Goal: Transaction & Acquisition: Purchase product/service

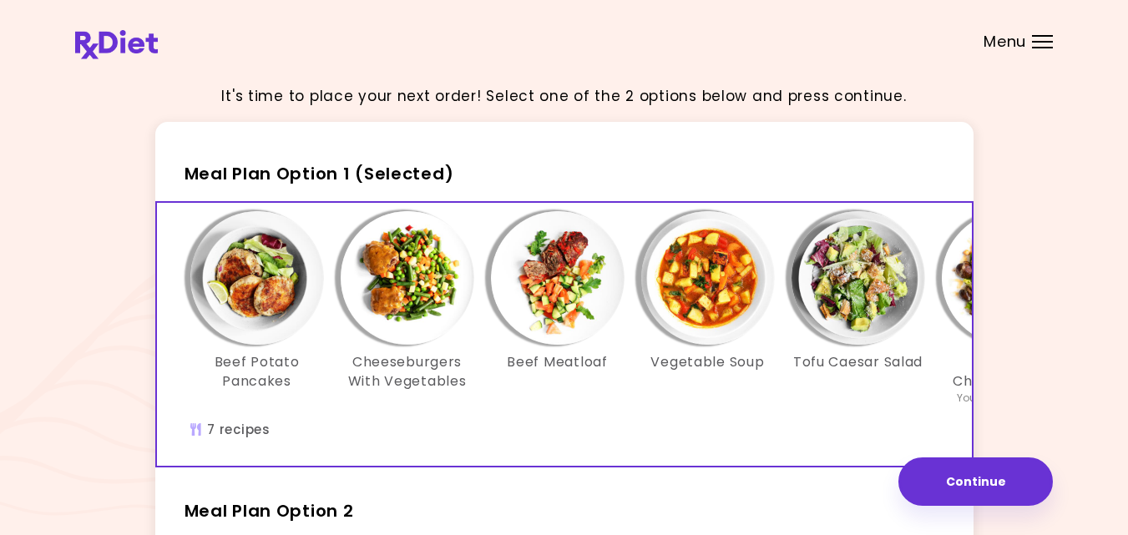
click at [1039, 213] on div "It's time to place your next order! Select one of the 2 options below and press…" at bounding box center [564, 486] width 978 height 830
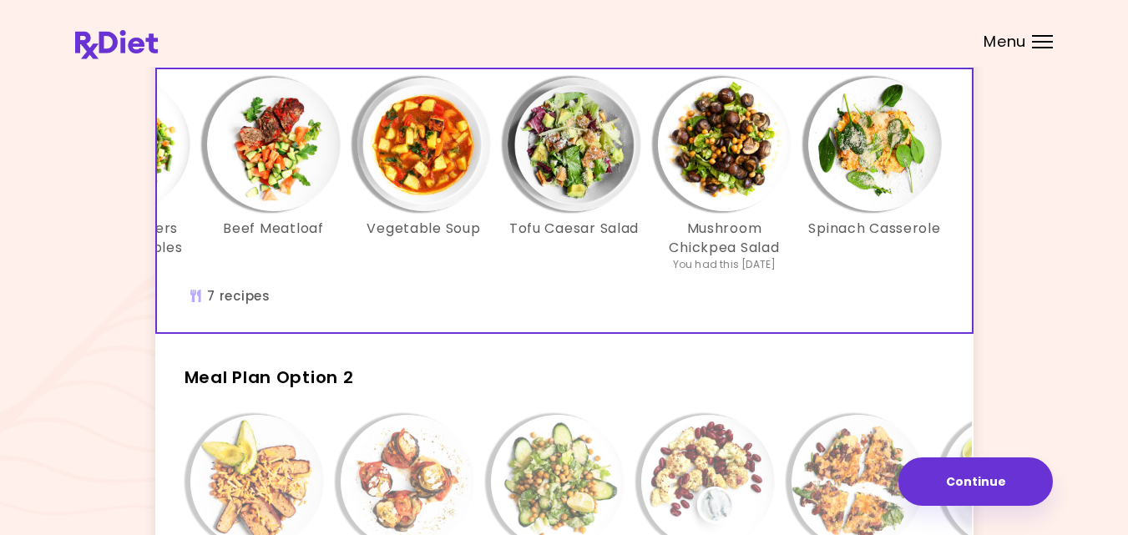
scroll to position [0, 287]
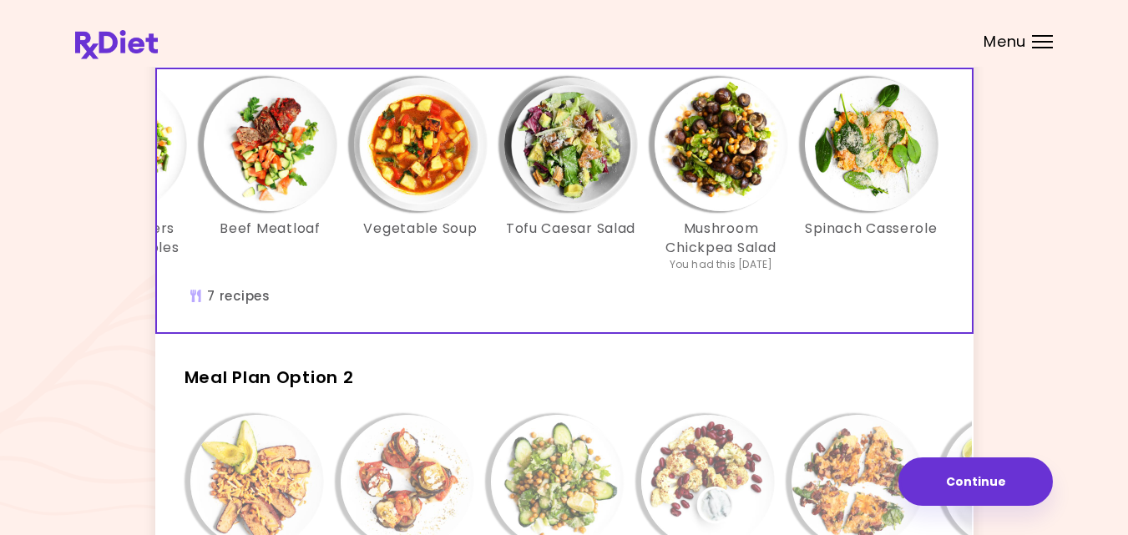
click at [1071, 309] on div "It's time to place your next order! Select one of the 2 options below and press…" at bounding box center [564, 352] width 1128 height 972
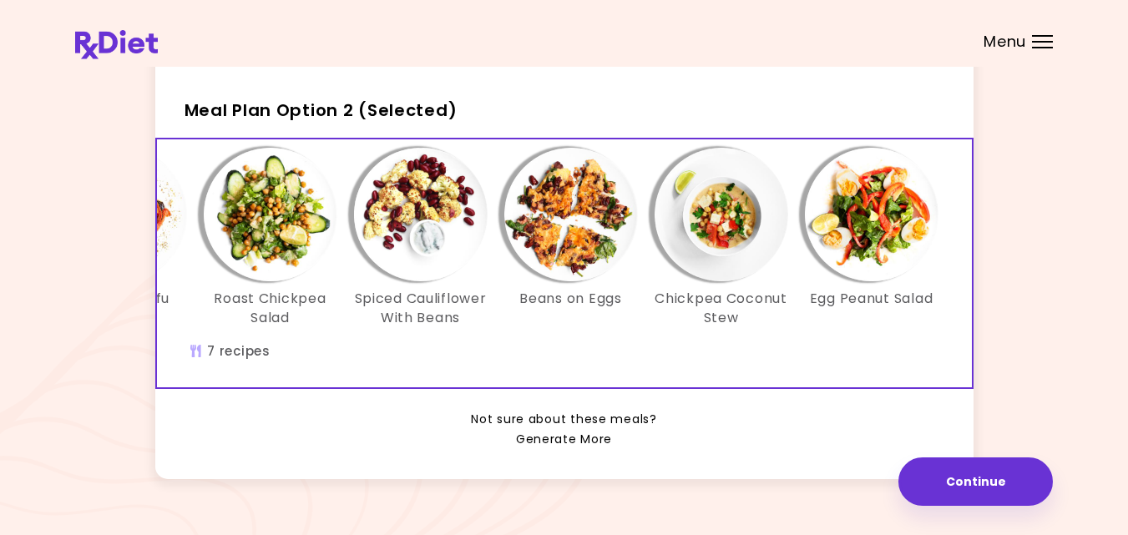
click at [558, 450] on link "Generate More" at bounding box center [564, 440] width 96 height 20
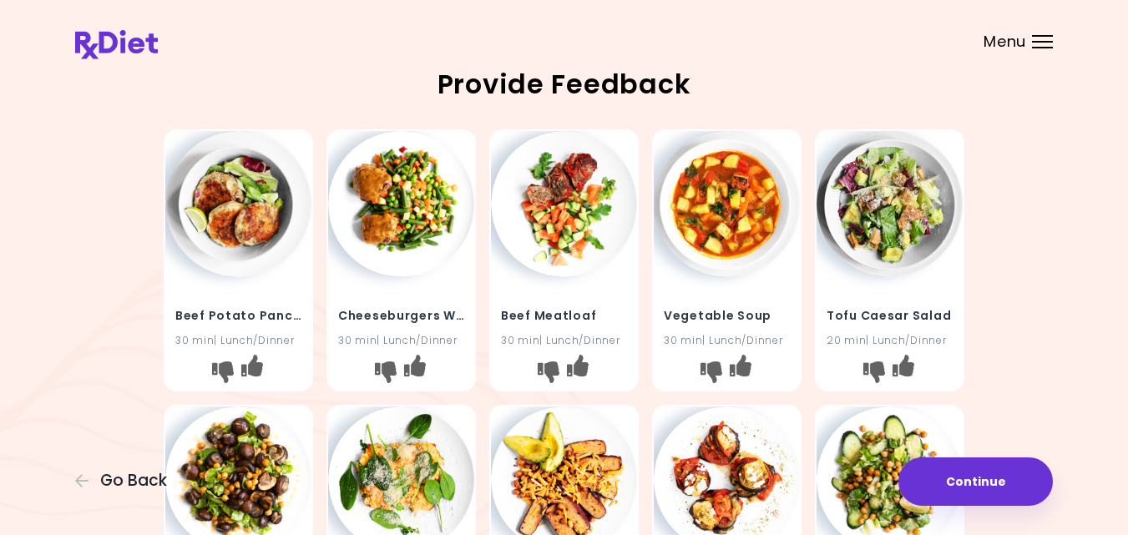
click at [1033, 351] on div "Beef Potato Pancakes 30 min | Lunch/Dinner Cheeseburgers With Vegetables 30 min…" at bounding box center [564, 536] width 978 height 826
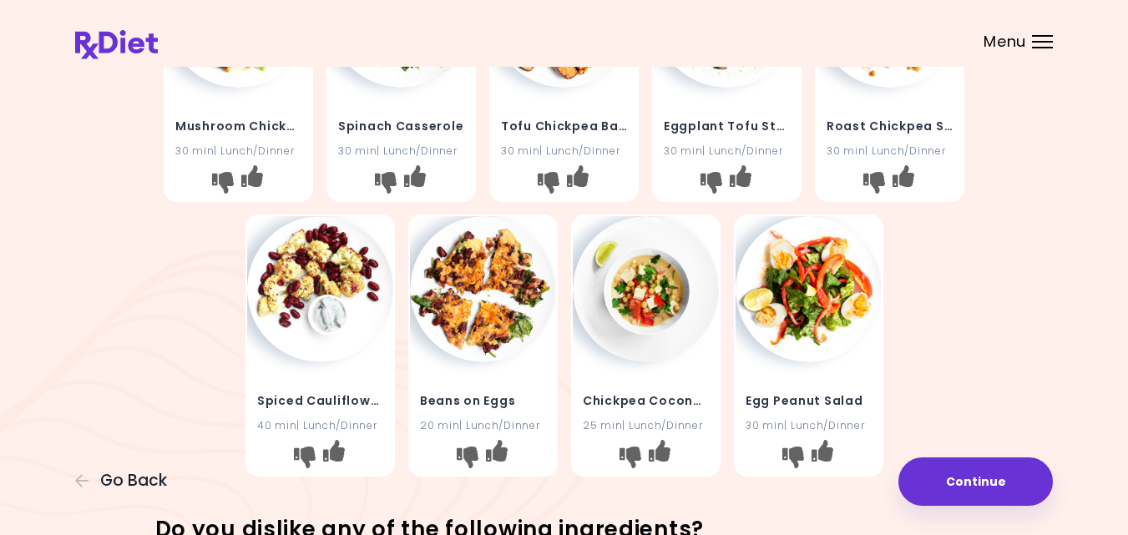
scroll to position [467, 0]
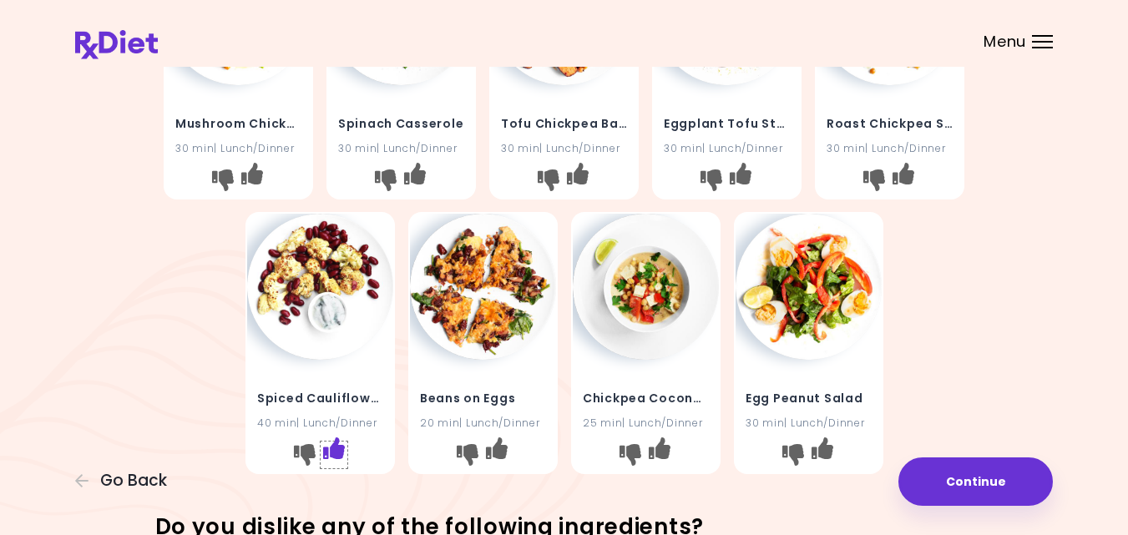
click at [336, 451] on icon "I like this recipe" at bounding box center [333, 448] width 22 height 22
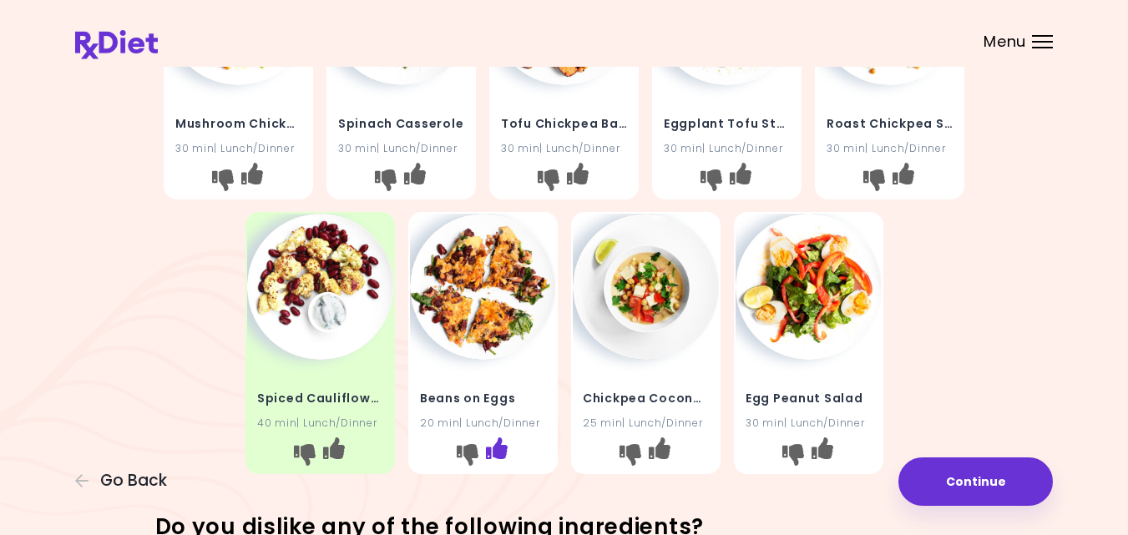
click at [499, 446] on icon "I like this recipe" at bounding box center [496, 448] width 22 height 22
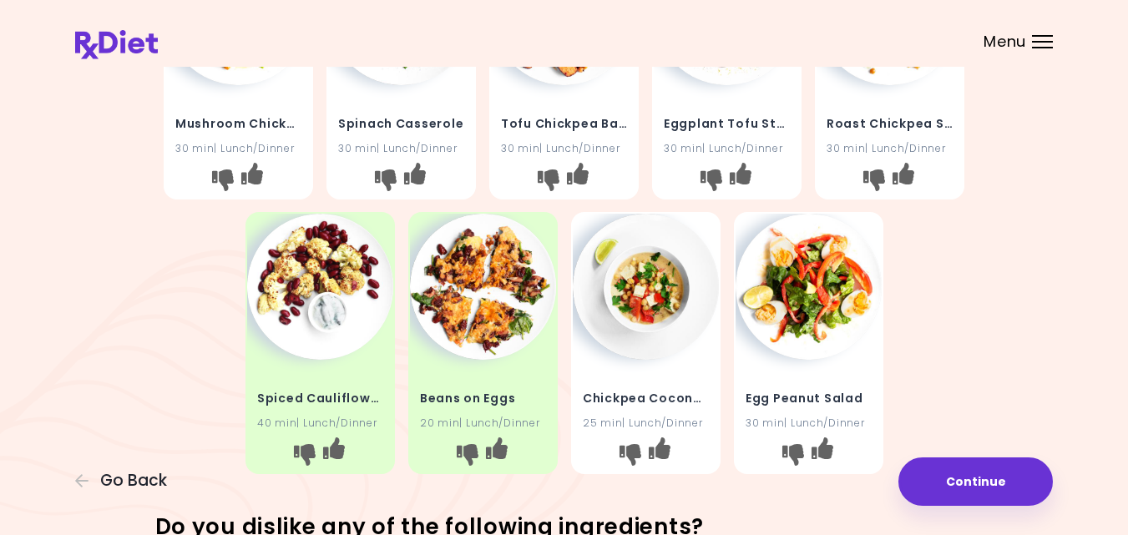
click at [1000, 363] on div "Beef Potato Pancakes 30 min | Lunch/Dinner Cheeseburgers With Vegetables 30 min…" at bounding box center [564, 68] width 978 height 826
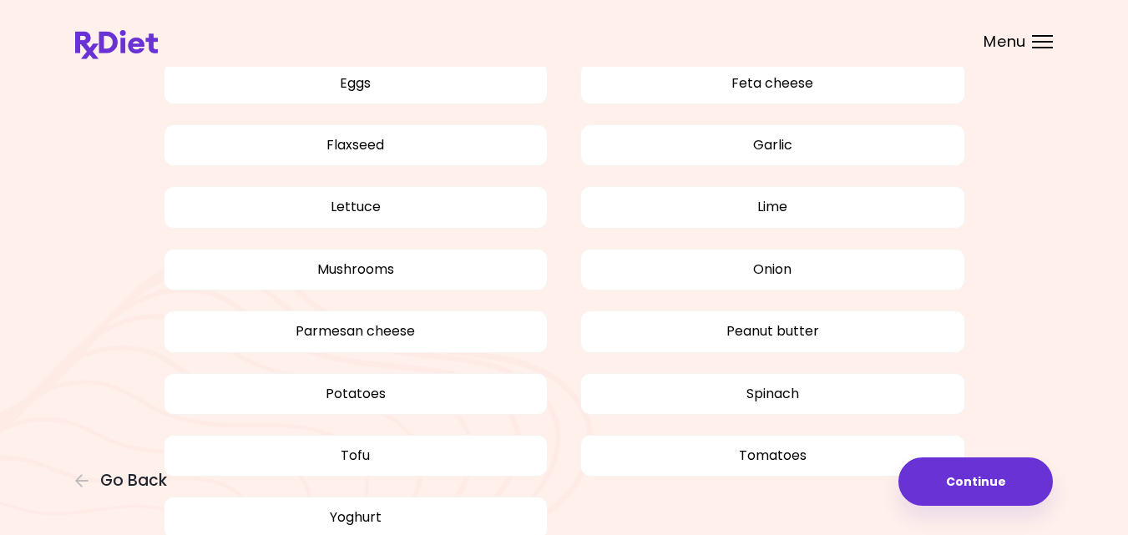
scroll to position [1402, 0]
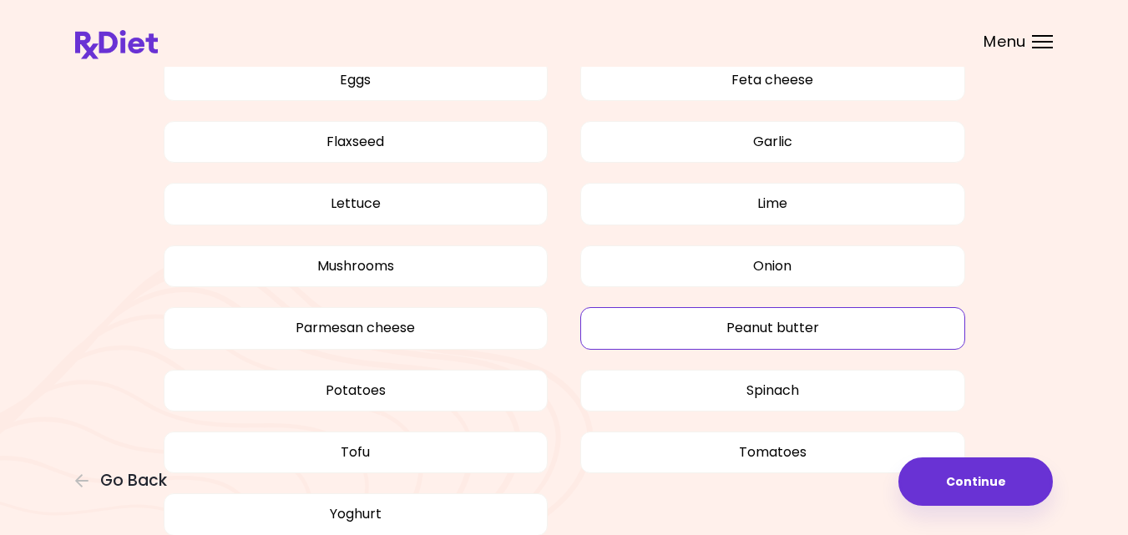
click at [816, 333] on button "Peanut butter" at bounding box center [772, 328] width 385 height 42
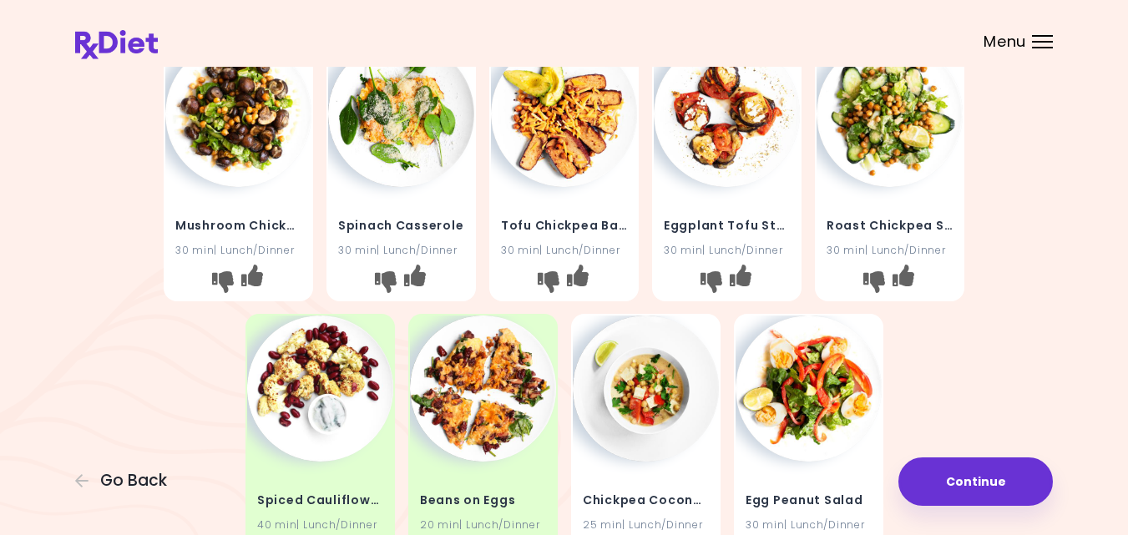
scroll to position [367, 0]
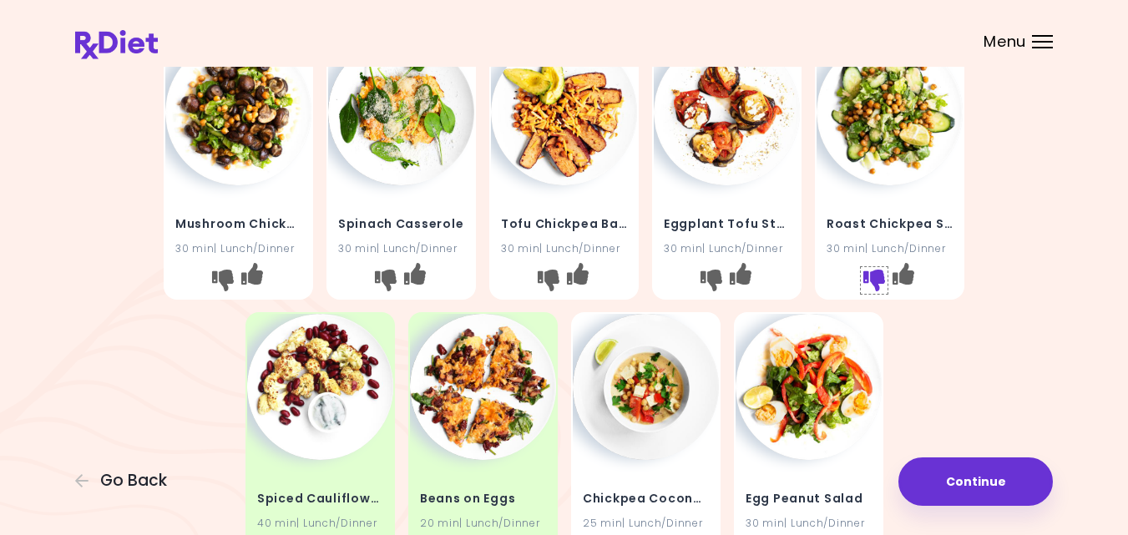
click at [876, 270] on icon "I don't like this recipe" at bounding box center [874, 280] width 22 height 22
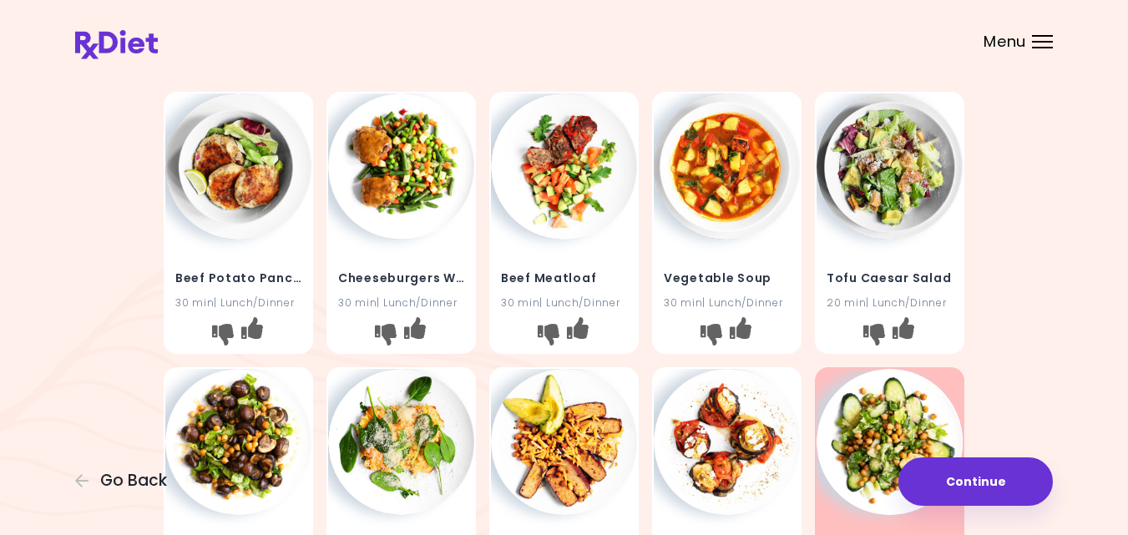
scroll to position [33, 0]
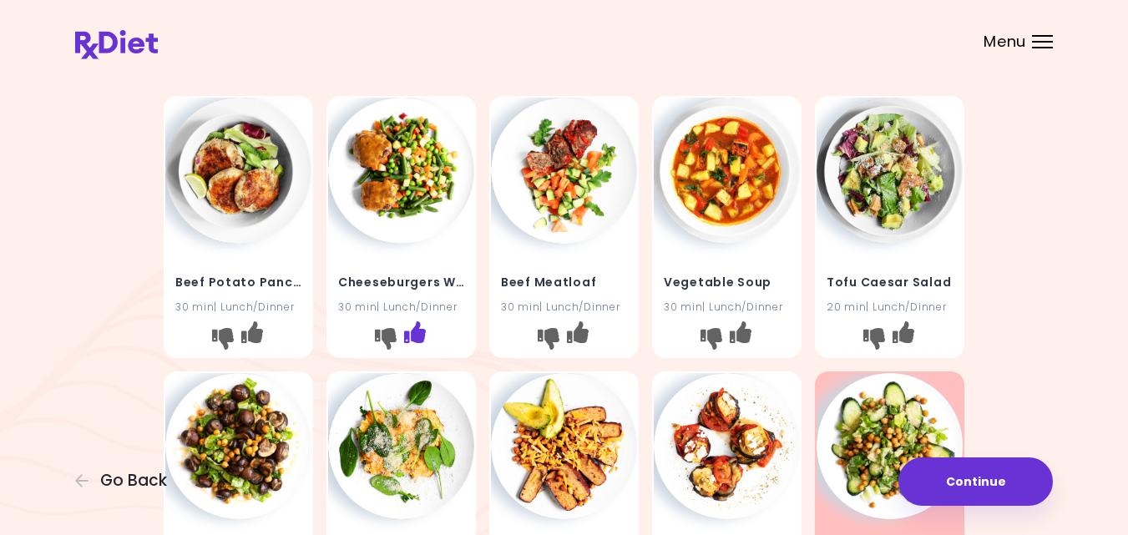
click at [417, 335] on icon "I like this recipe" at bounding box center [415, 332] width 22 height 22
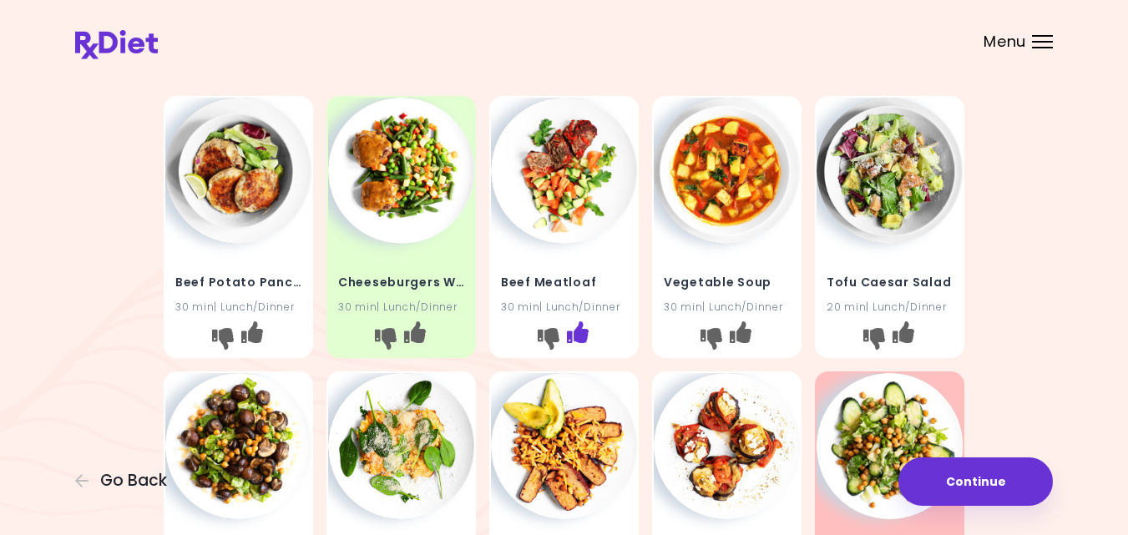
click at [575, 334] on icon "I like this recipe" at bounding box center [578, 332] width 22 height 22
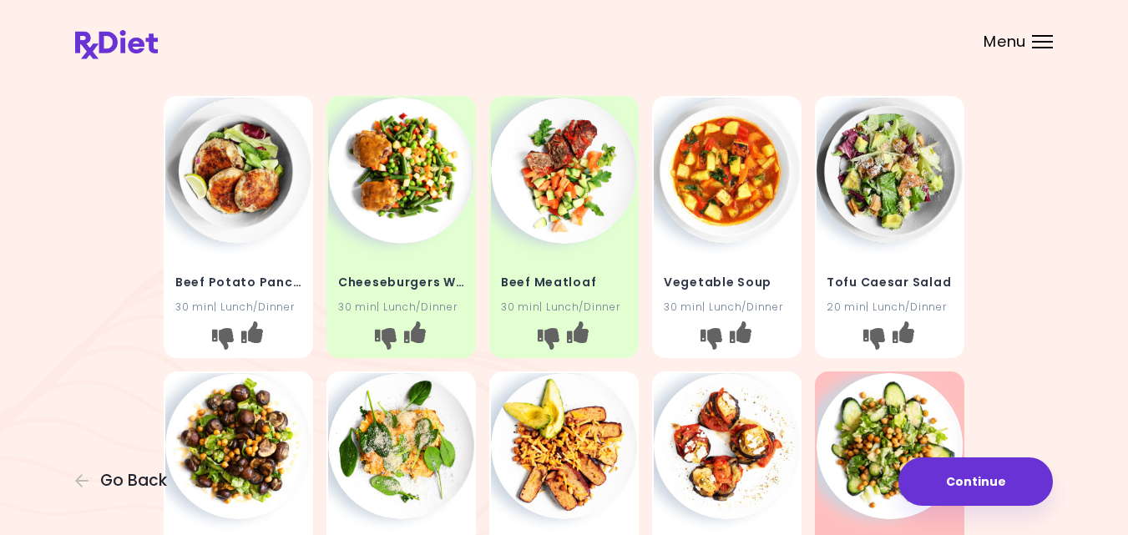
click at [113, 333] on div "Beef Potato Pancakes 30 min | Lunch/Dinner Cheeseburgers With Vegetables 30 min…" at bounding box center [564, 502] width 978 height 826
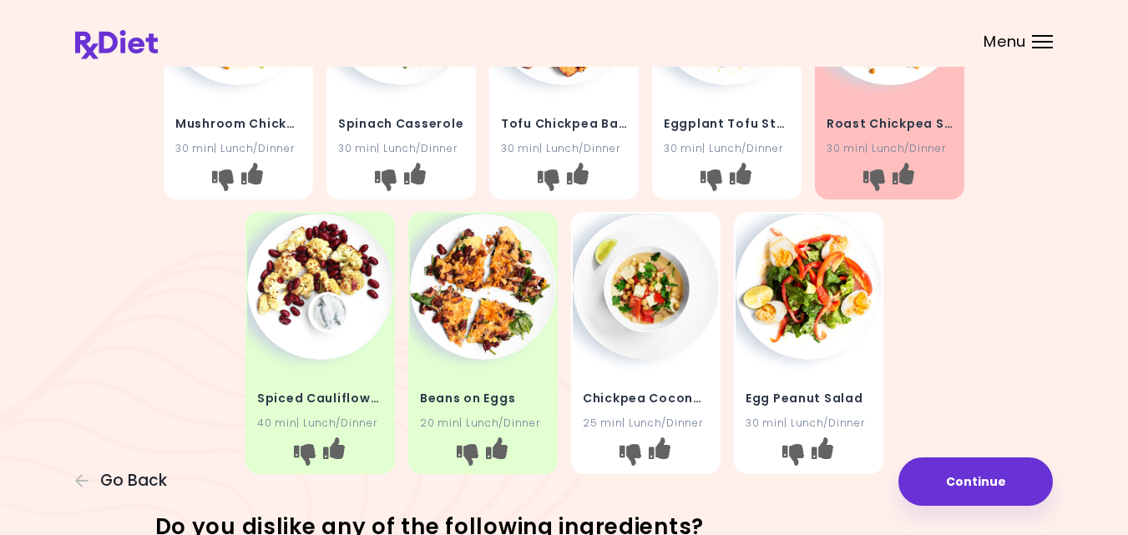
scroll to position [501, 0]
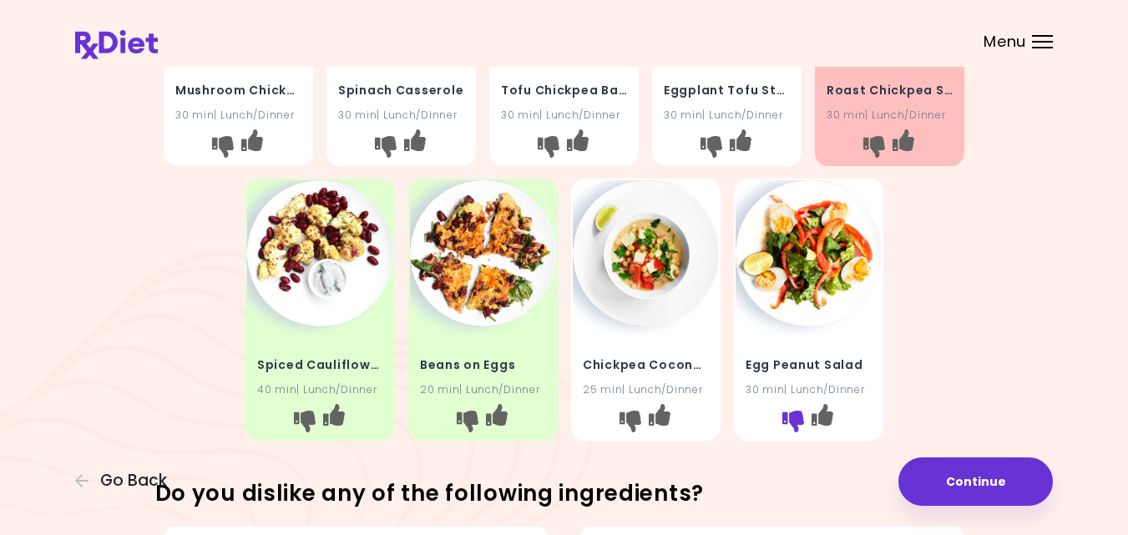
click at [793, 420] on icon "I don't like this recipe" at bounding box center [792, 422] width 22 height 22
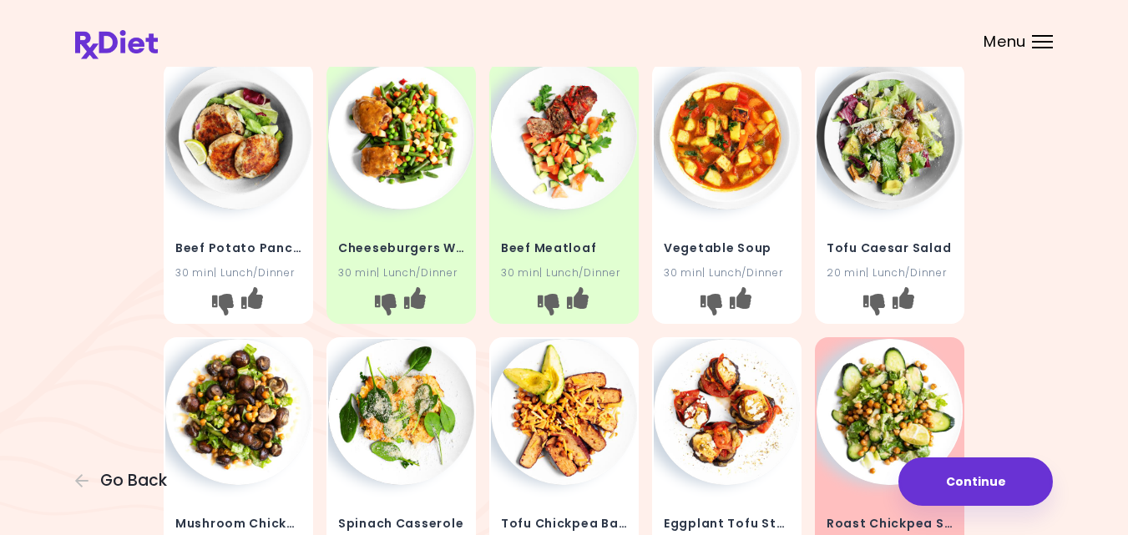
scroll to position [67, 0]
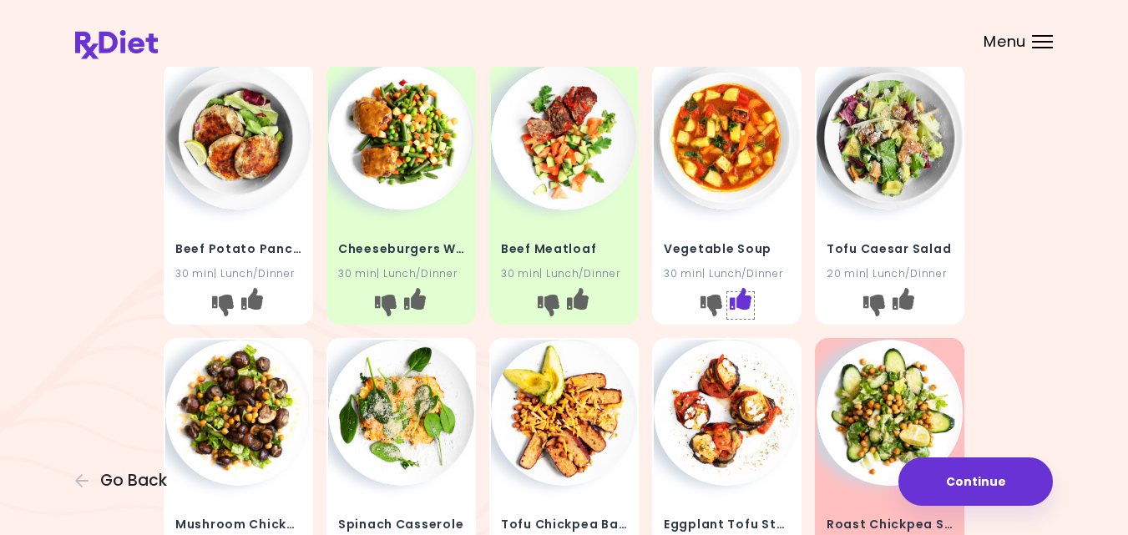
click at [739, 299] on icon "I like this recipe" at bounding box center [741, 299] width 22 height 22
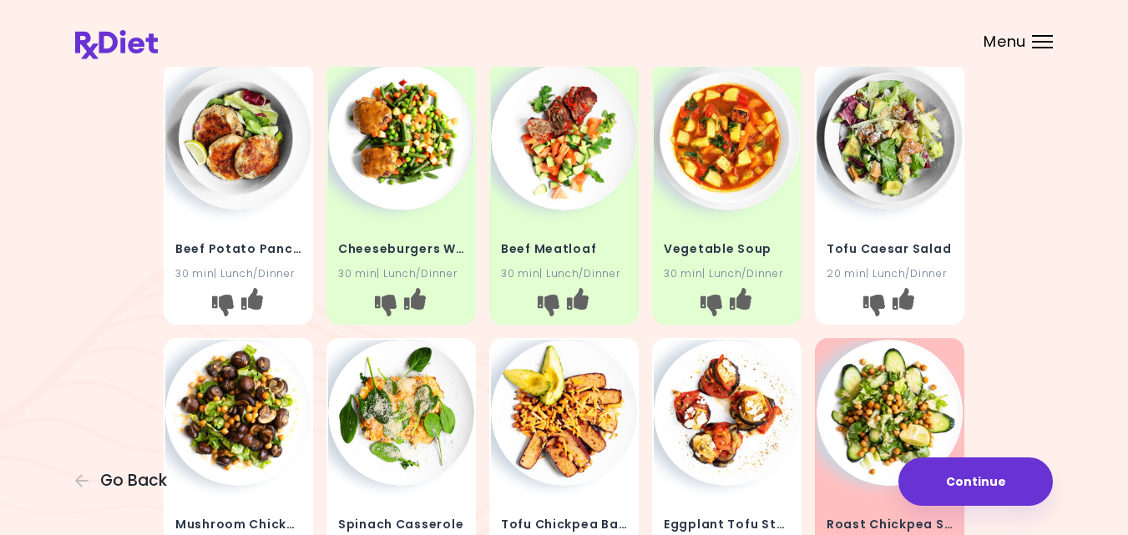
click at [1039, 263] on div "Beef Potato Pancakes 30 min | Lunch/Dinner Cheeseburgers With Vegetables 30 min…" at bounding box center [564, 469] width 978 height 826
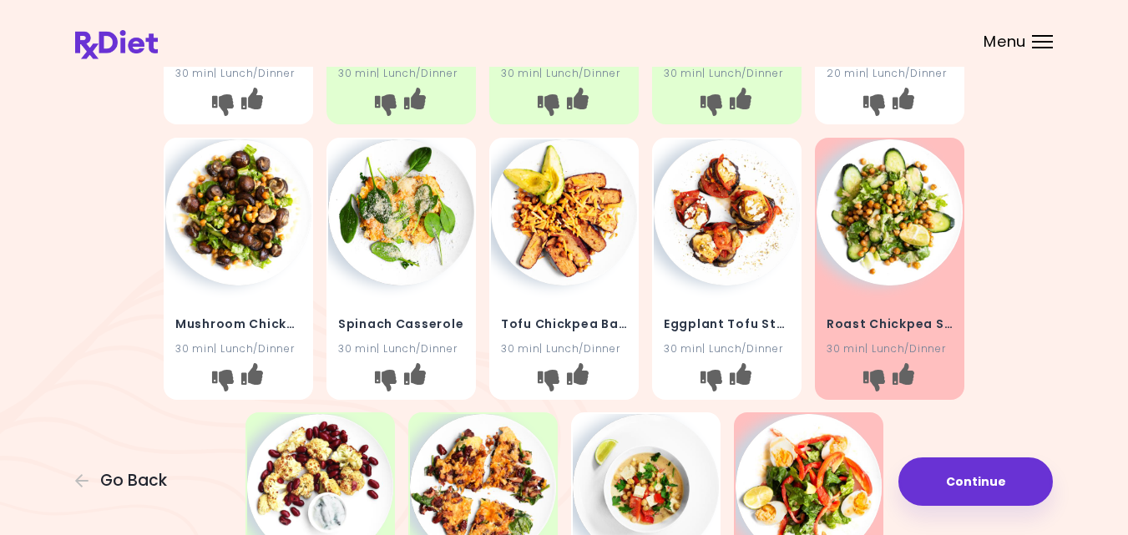
scroll to position [301, 0]
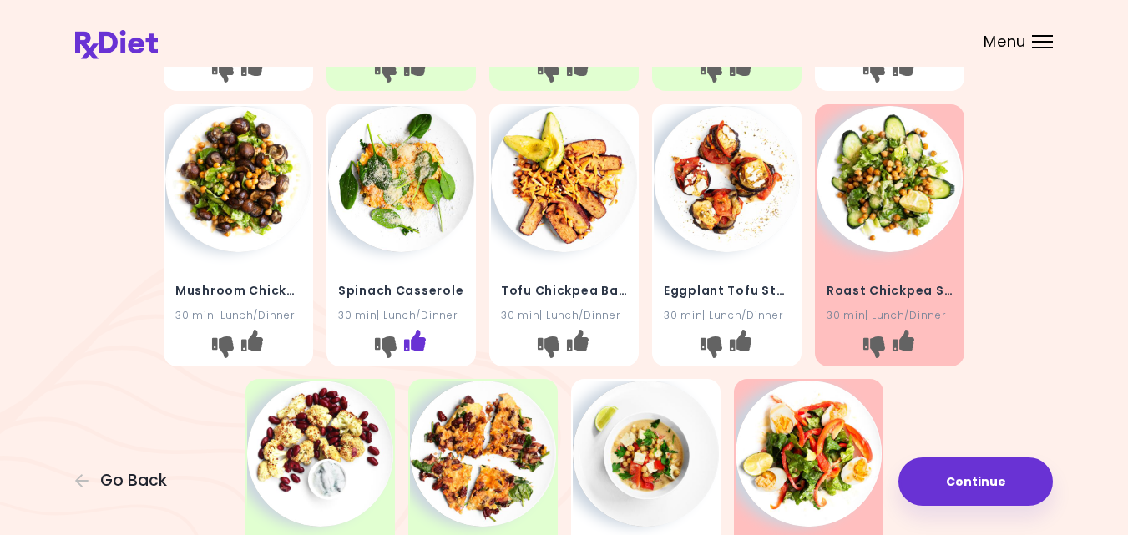
click at [413, 342] on icon "I like this recipe" at bounding box center [415, 340] width 22 height 22
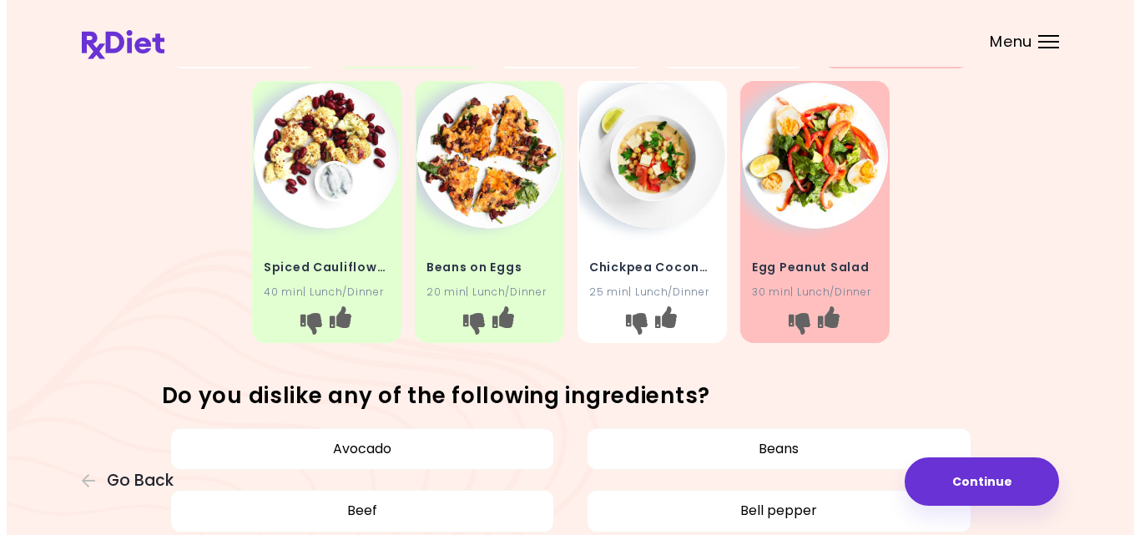
scroll to position [601, 0]
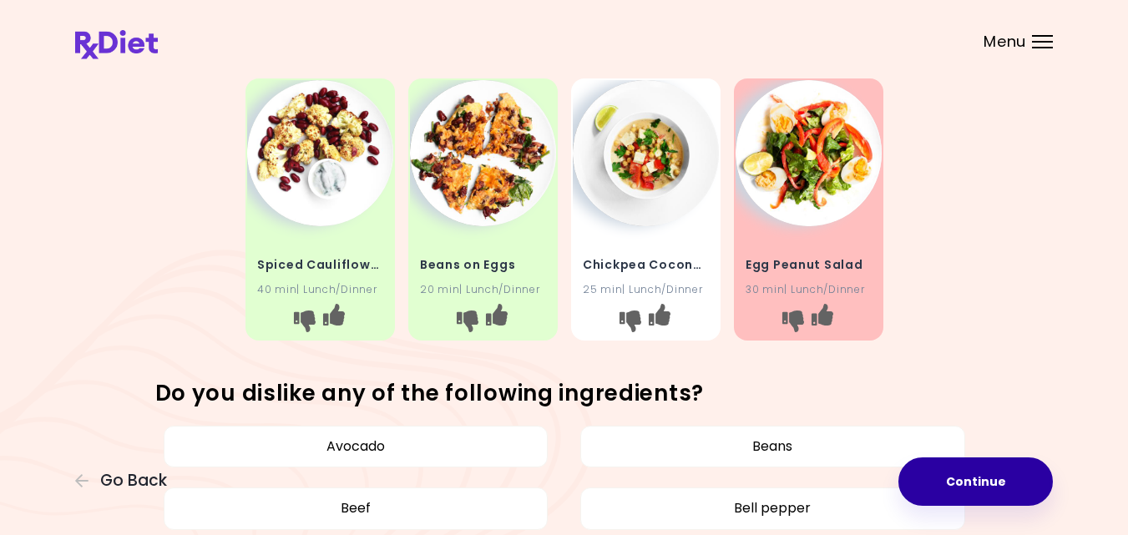
click at [950, 472] on button "Continue" at bounding box center [975, 481] width 154 height 48
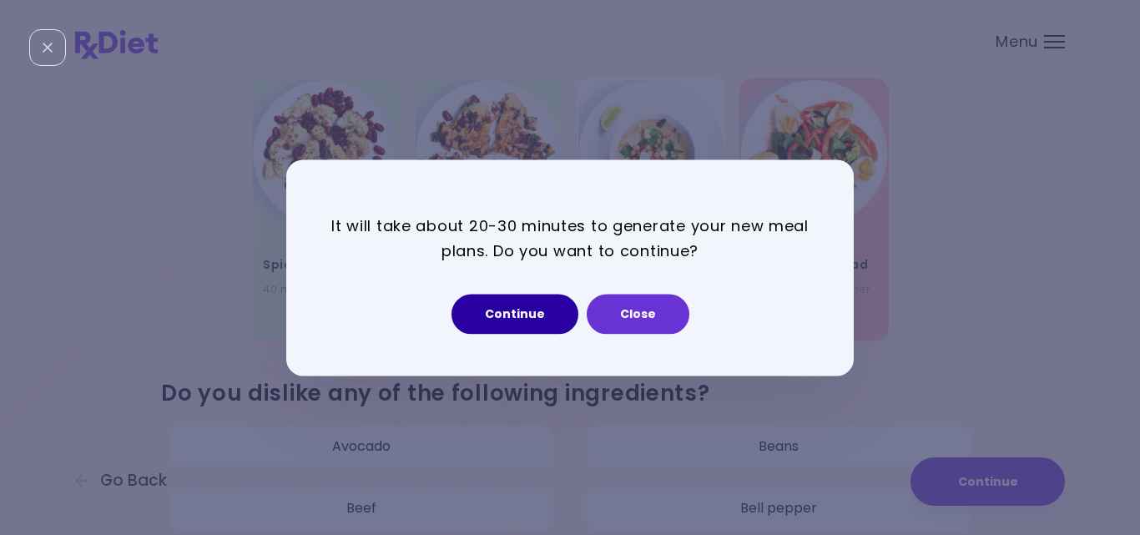
click at [513, 311] on button "Continue" at bounding box center [515, 314] width 127 height 40
select select "*"
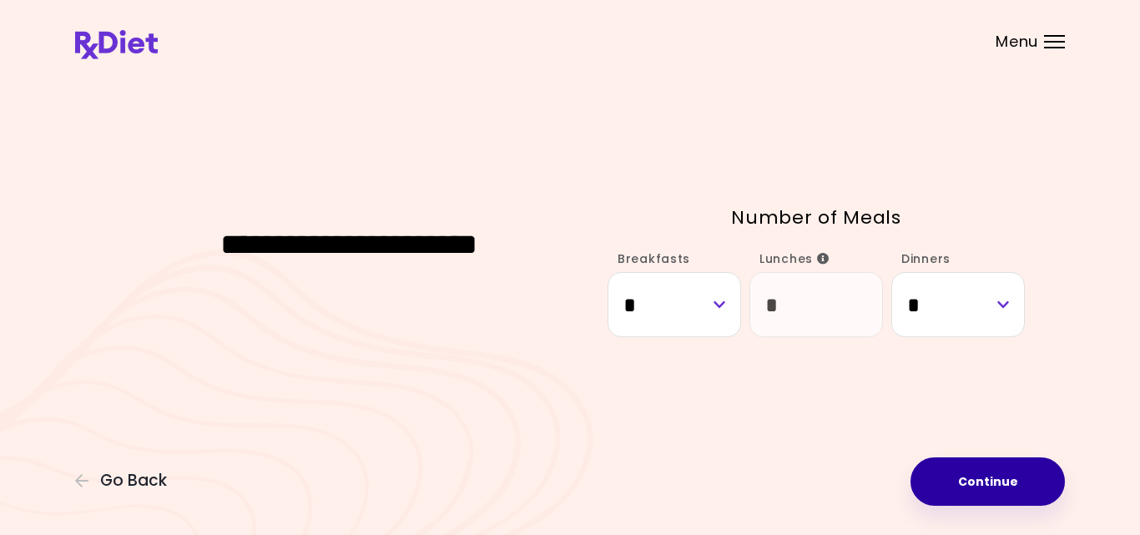
click at [958, 477] on button "Continue" at bounding box center [988, 481] width 154 height 48
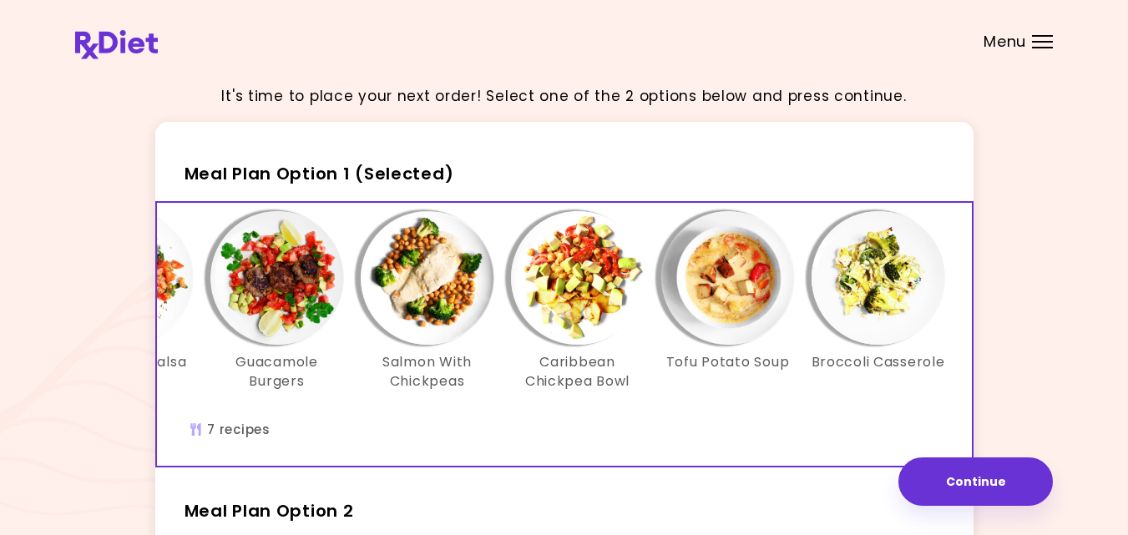
scroll to position [0, 287]
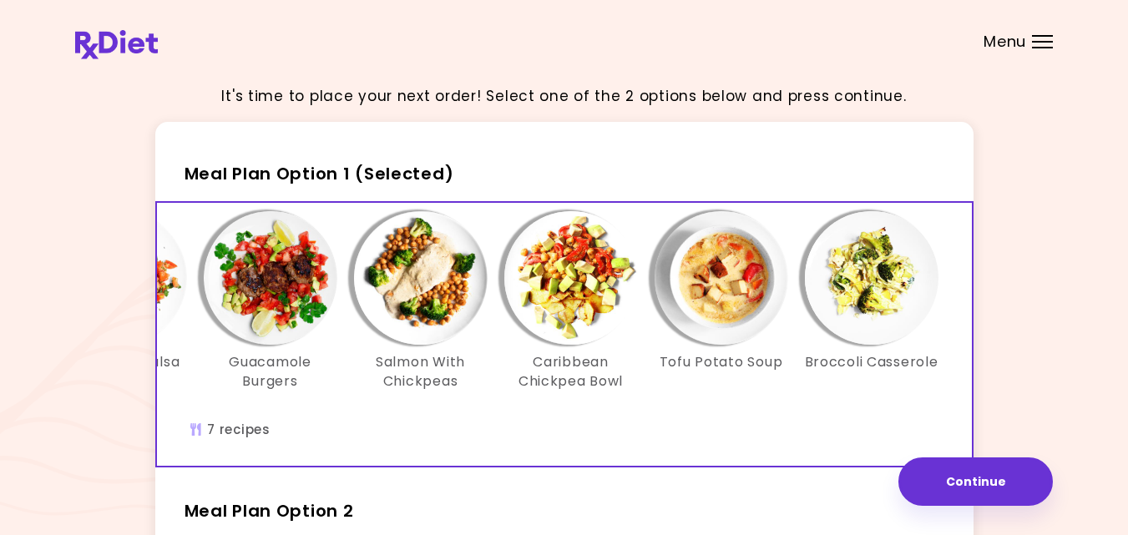
click at [1034, 402] on div "It's time to place your next order! Select one of the 2 options below and press…" at bounding box center [564, 486] width 978 height 830
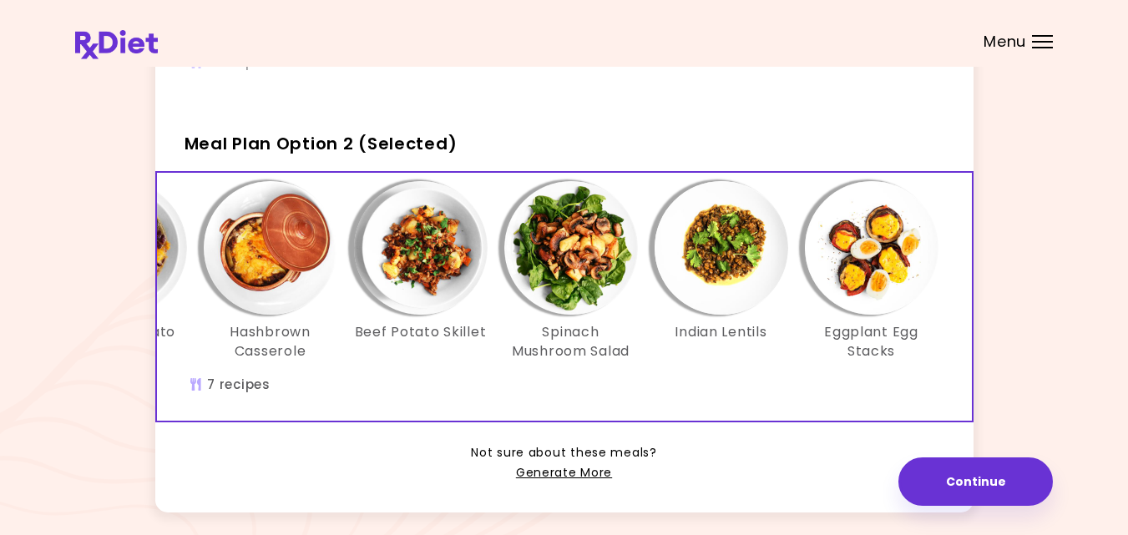
click at [1028, 371] on div "It's time to place your next order! Select one of the 2 options below and press…" at bounding box center [564, 119] width 978 height 830
click at [839, 483] on div "Not sure about these meals? Generate More" at bounding box center [564, 452] width 818 height 61
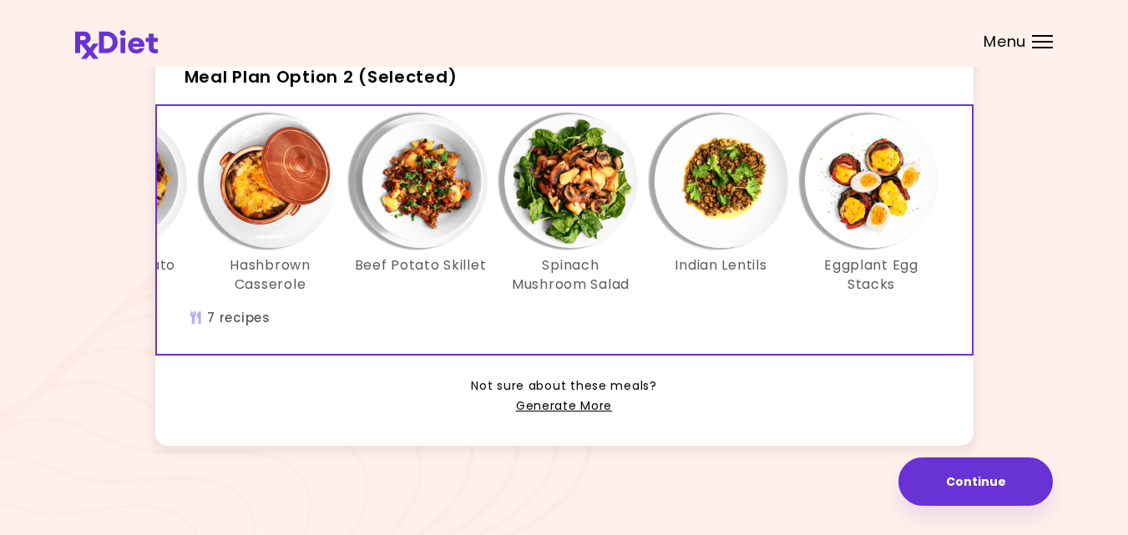
scroll to position [462, 0]
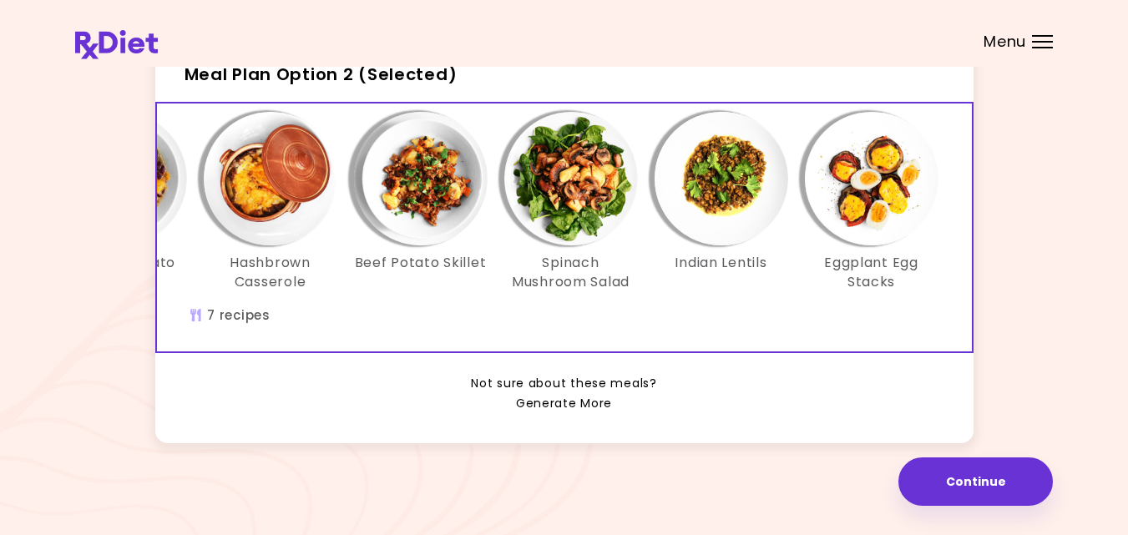
click at [593, 402] on link "Generate More" at bounding box center [564, 404] width 96 height 20
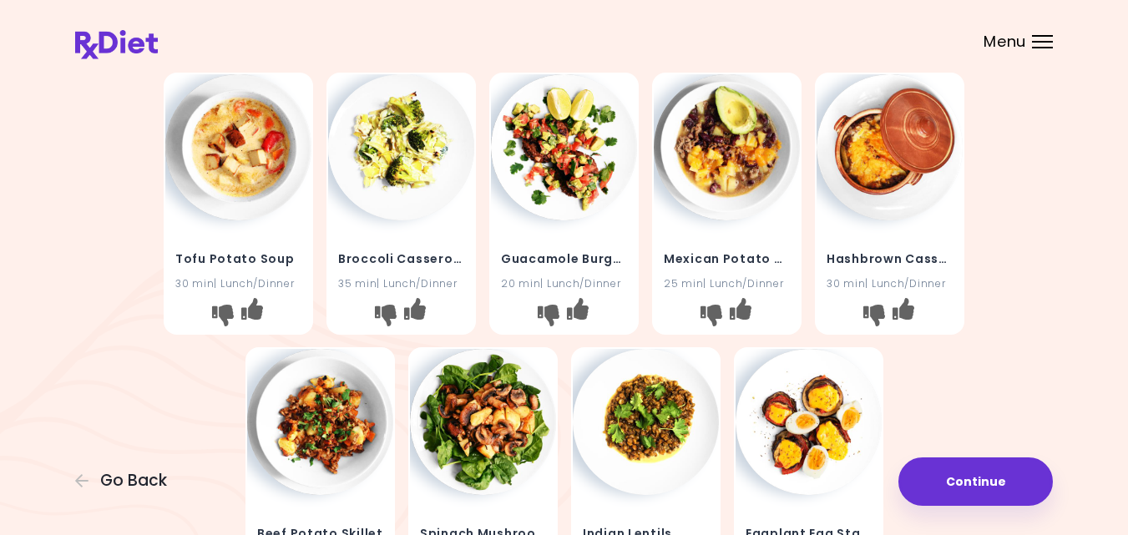
scroll to position [334, 0]
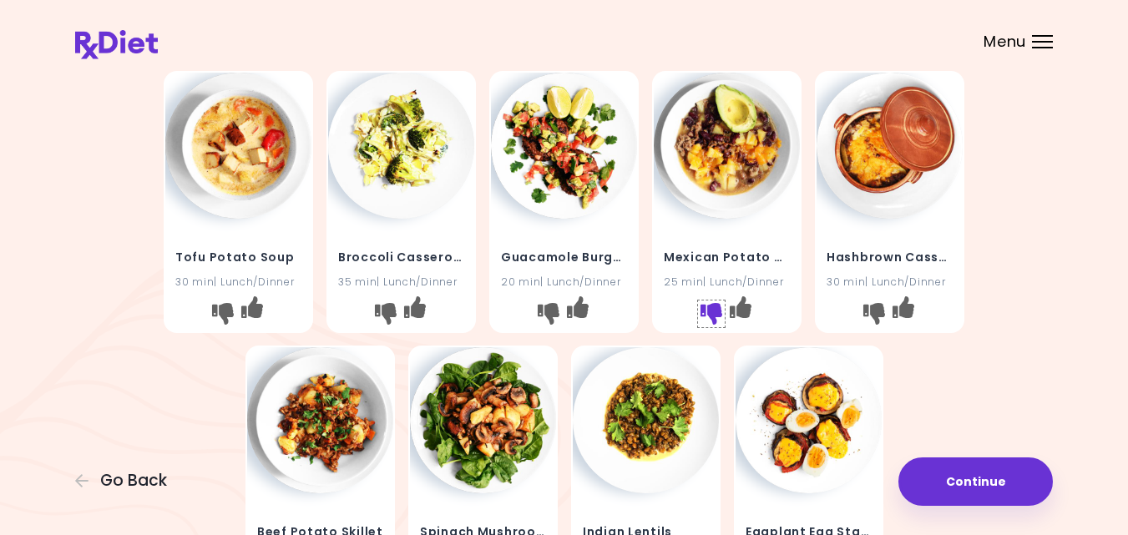
click at [711, 309] on icon "I don't like this recipe" at bounding box center [711, 313] width 22 height 22
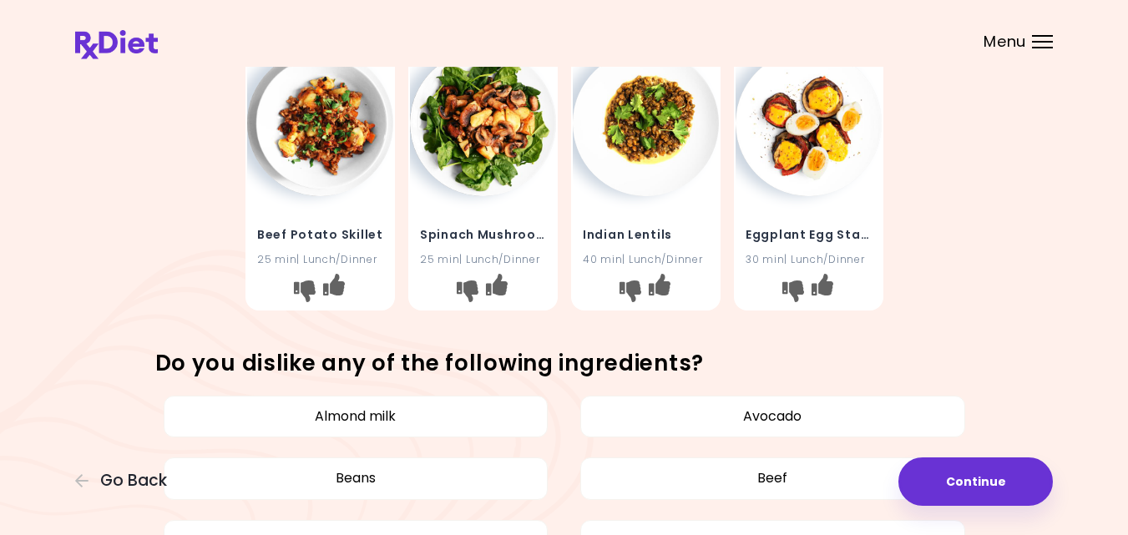
scroll to position [634, 0]
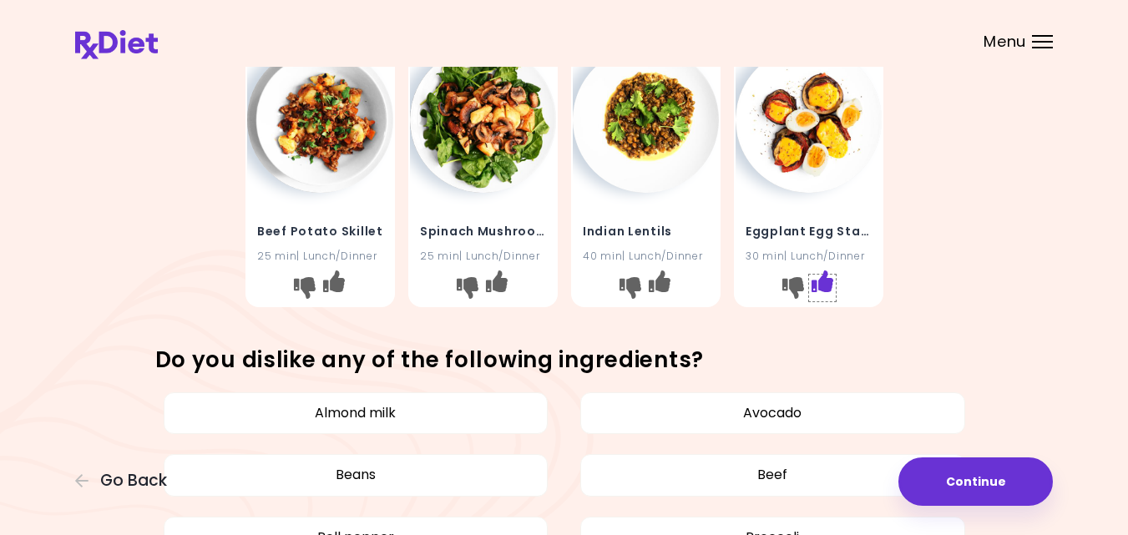
click at [826, 280] on icon "I like this recipe" at bounding box center [822, 281] width 22 height 22
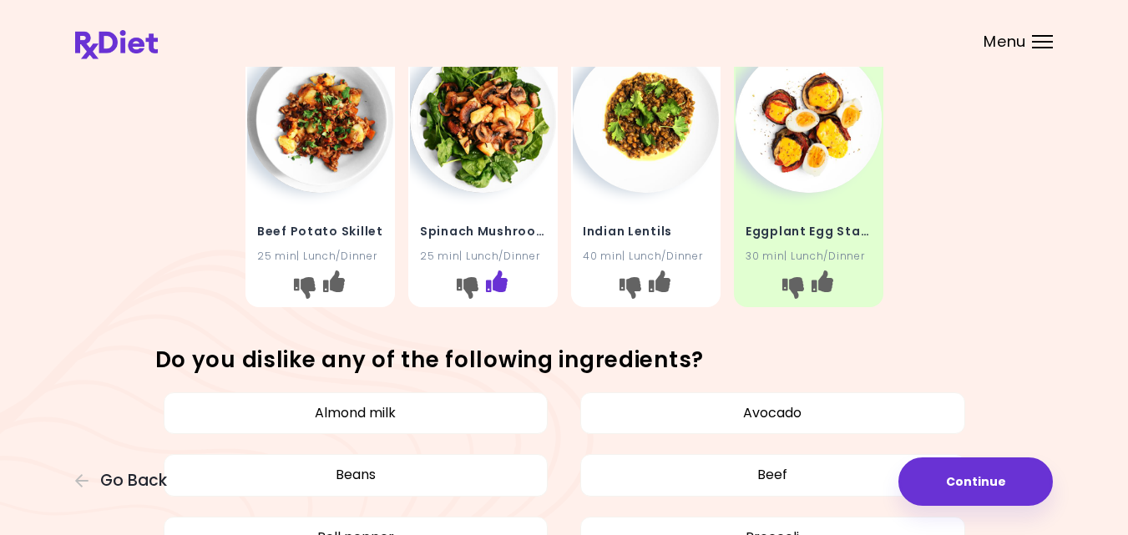
click at [498, 275] on icon "I like this recipe" at bounding box center [496, 281] width 22 height 22
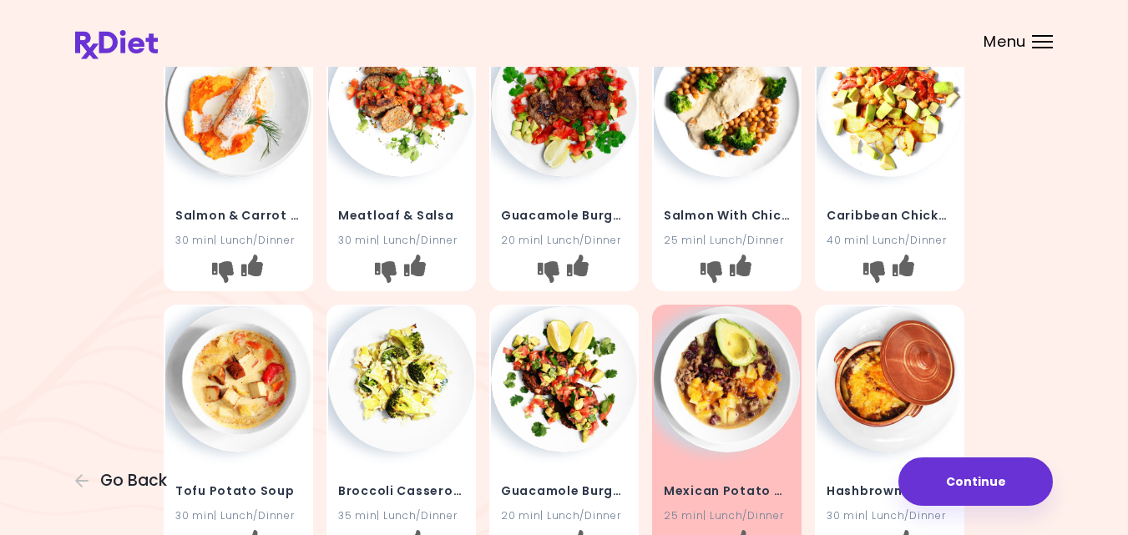
scroll to position [67, 0]
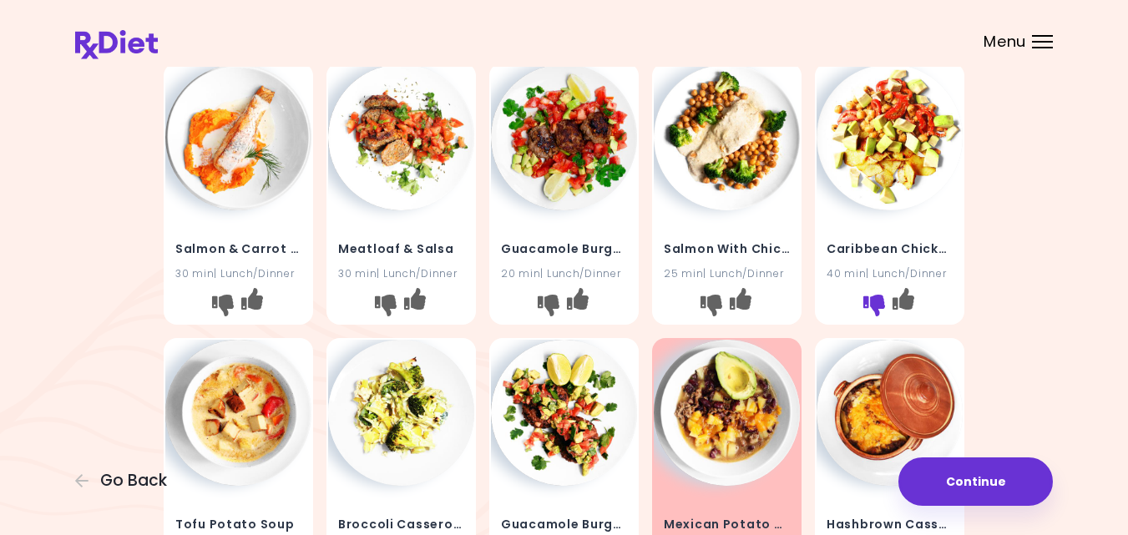
click at [872, 301] on icon "I don't like this recipe" at bounding box center [874, 306] width 22 height 22
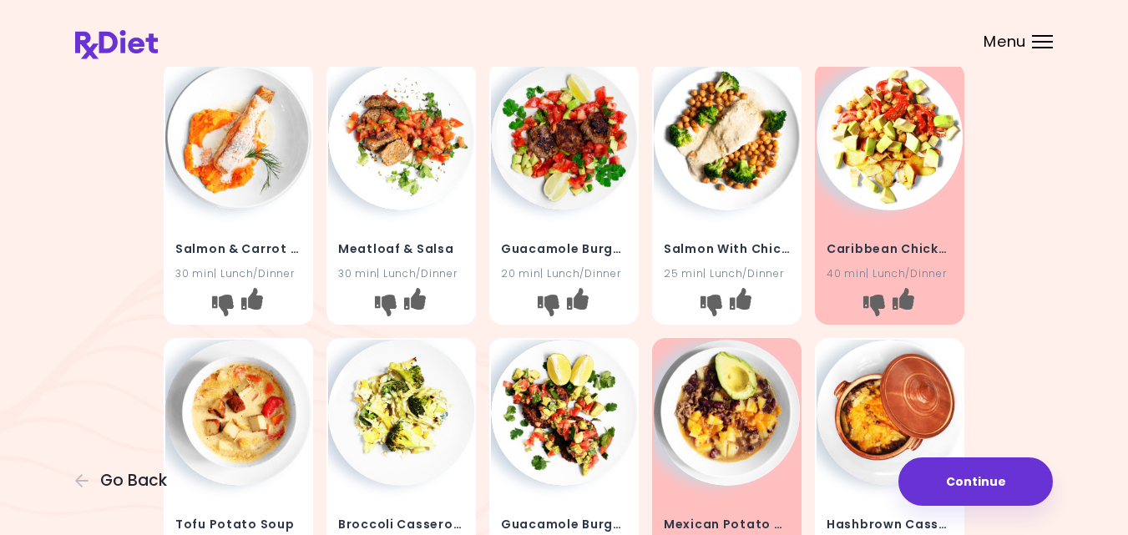
click at [1050, 265] on div "Salmon & Carrot Mash 30 min | Lunch/Dinner Meatloaf & Salsa 30 min | Lunch/Dinn…" at bounding box center [564, 469] width 978 height 826
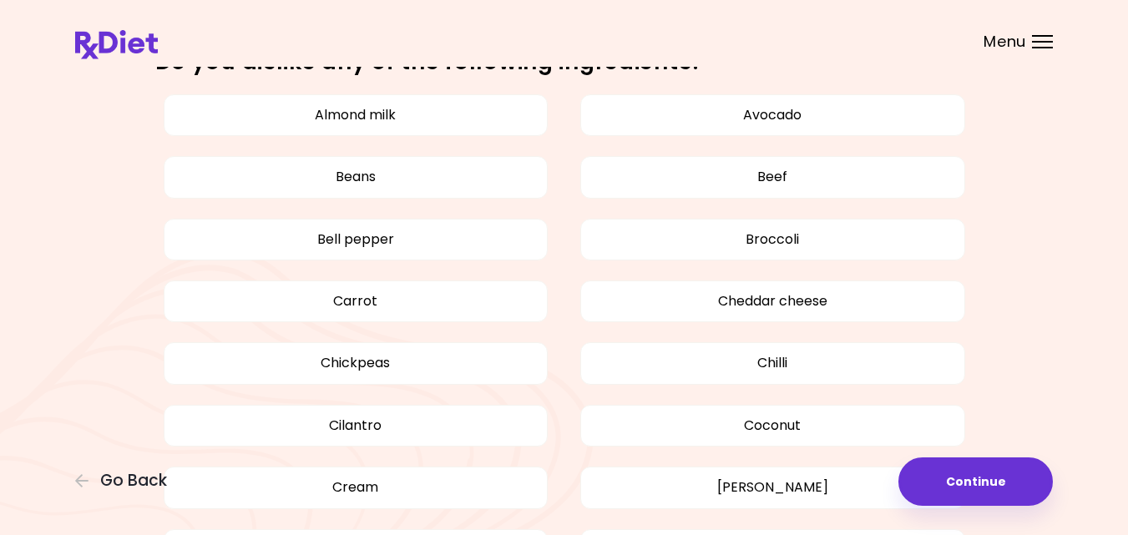
scroll to position [935, 0]
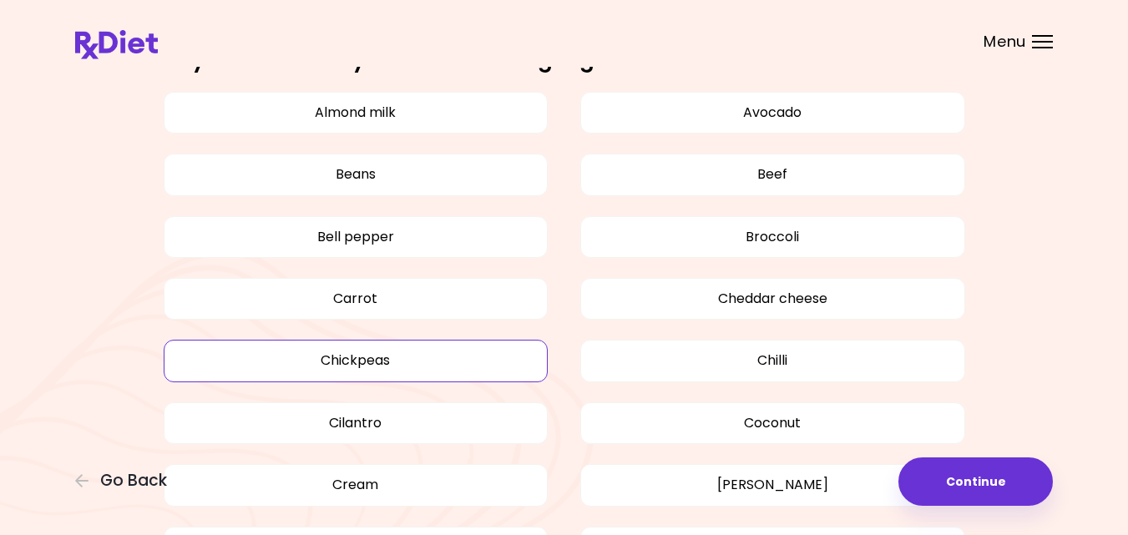
click at [405, 366] on button "Chickpeas" at bounding box center [356, 361] width 385 height 42
click at [346, 361] on button "Chickpeas" at bounding box center [356, 361] width 385 height 42
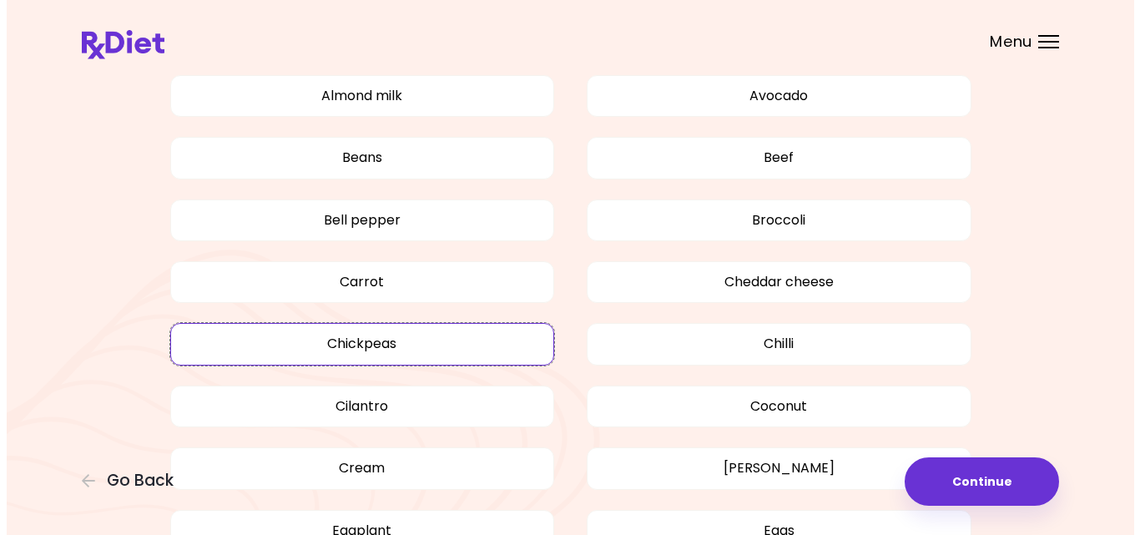
scroll to position [902, 0]
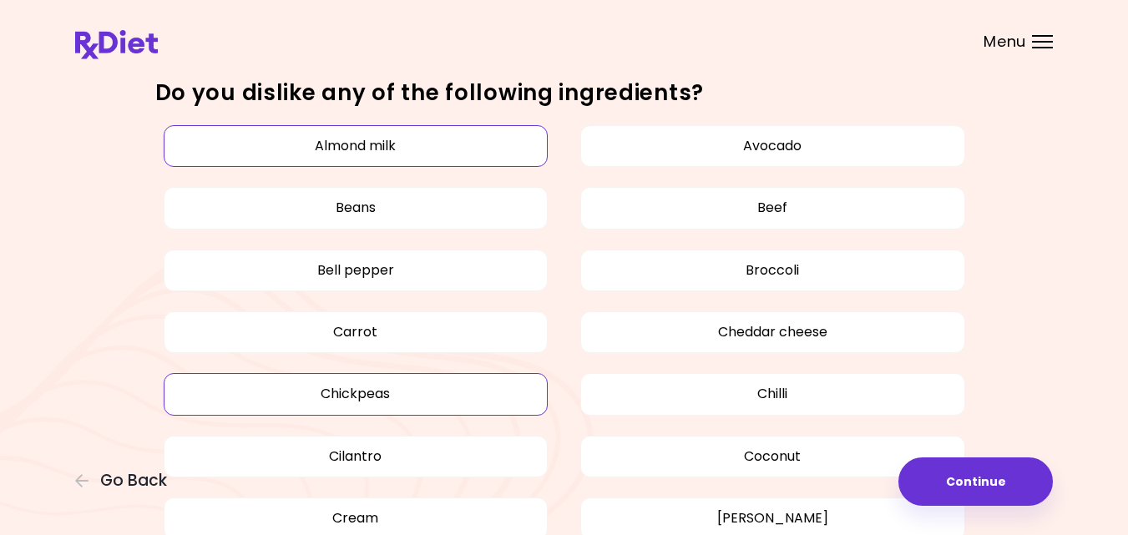
click at [393, 144] on button "Almond milk" at bounding box center [356, 146] width 385 height 42
click at [1002, 480] on button "Continue" at bounding box center [975, 481] width 154 height 48
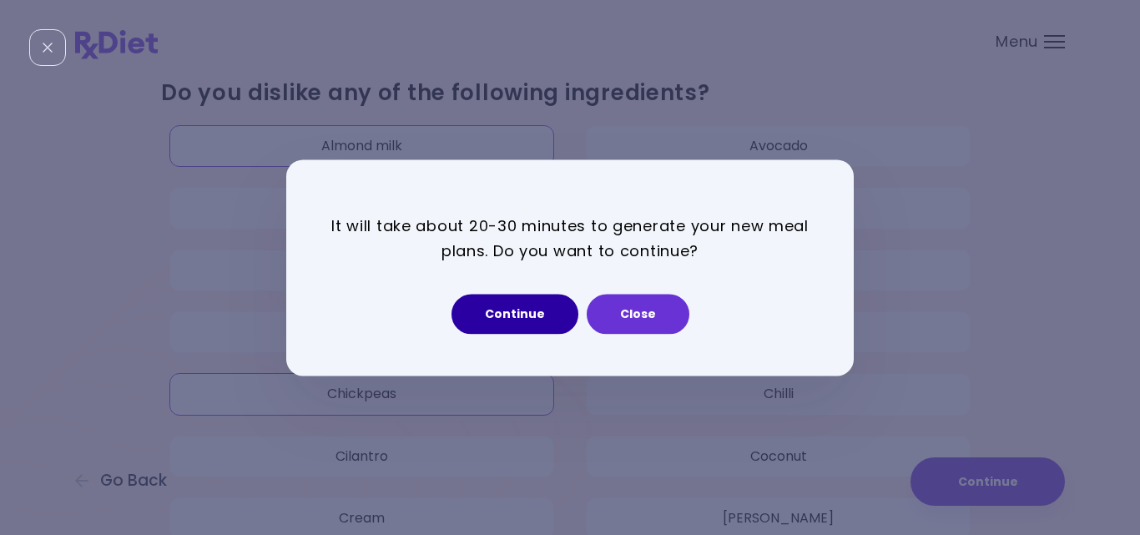
click at [509, 305] on button "Continue" at bounding box center [515, 314] width 127 height 40
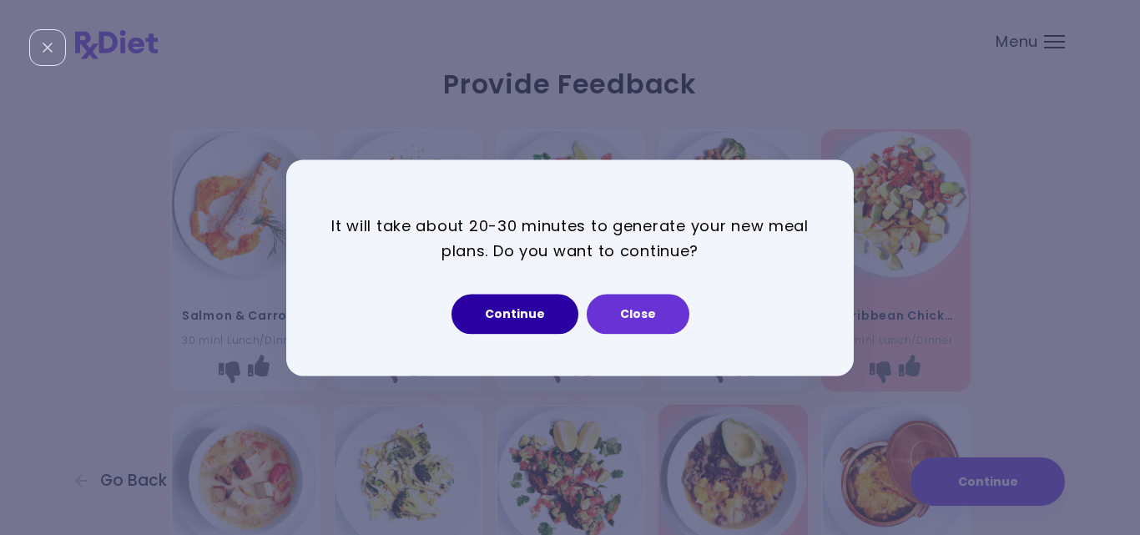
select select "*"
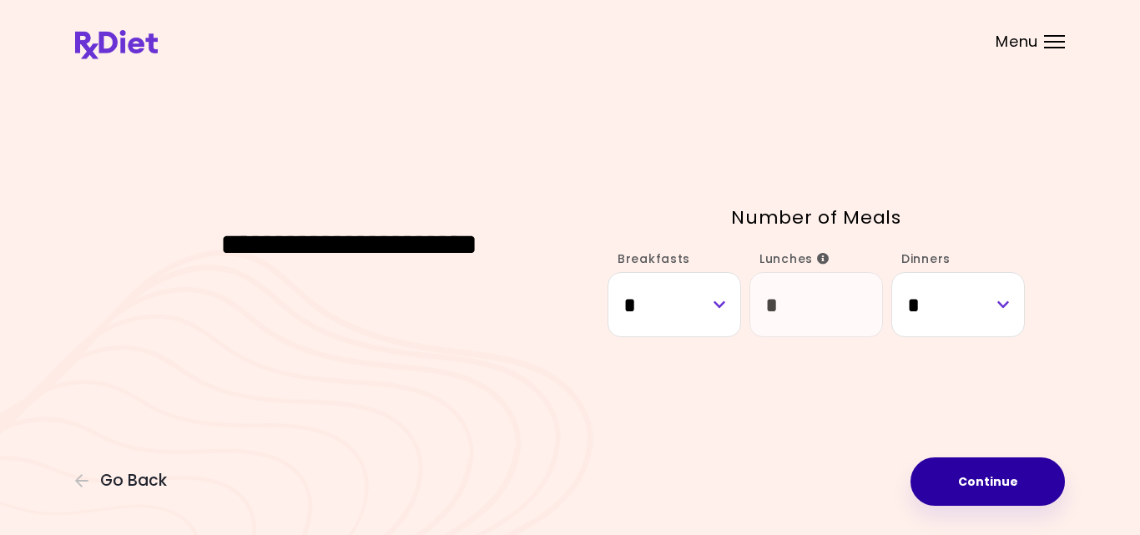
click at [994, 488] on button "Continue" at bounding box center [988, 481] width 154 height 48
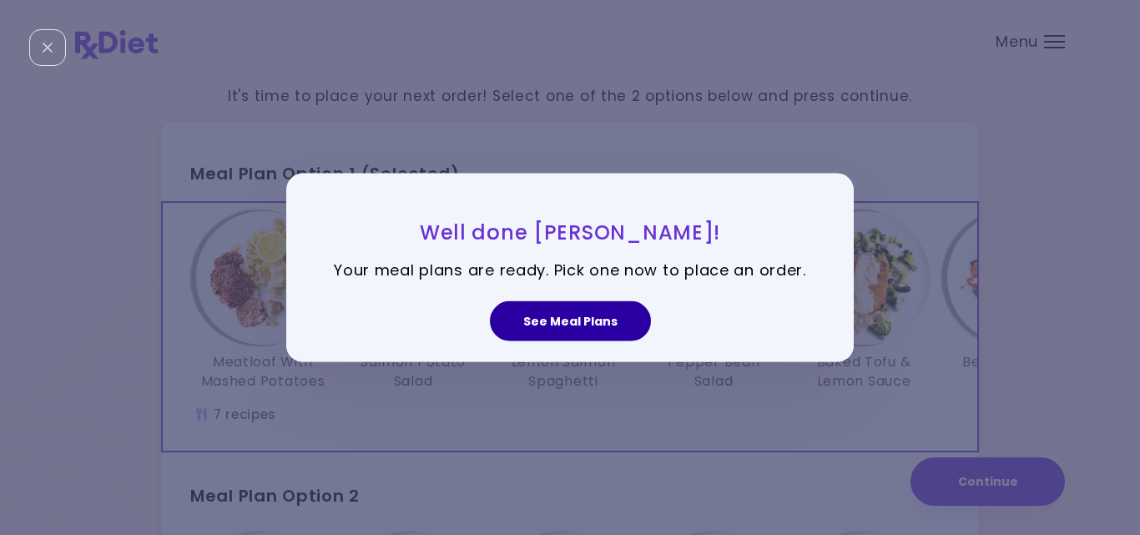
click at [624, 326] on button "See Meal Plans" at bounding box center [570, 321] width 161 height 40
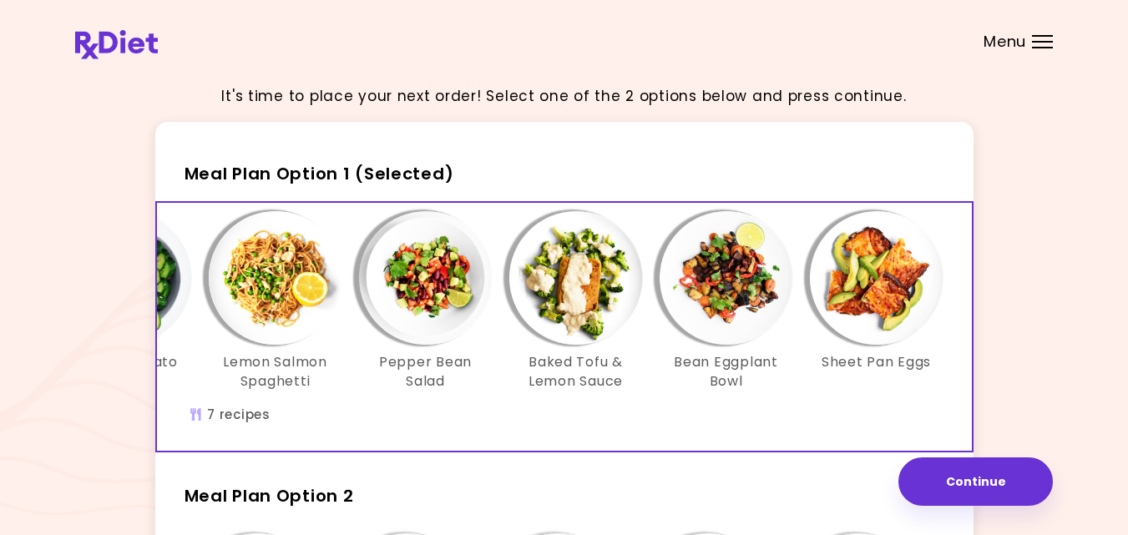
scroll to position [0, 287]
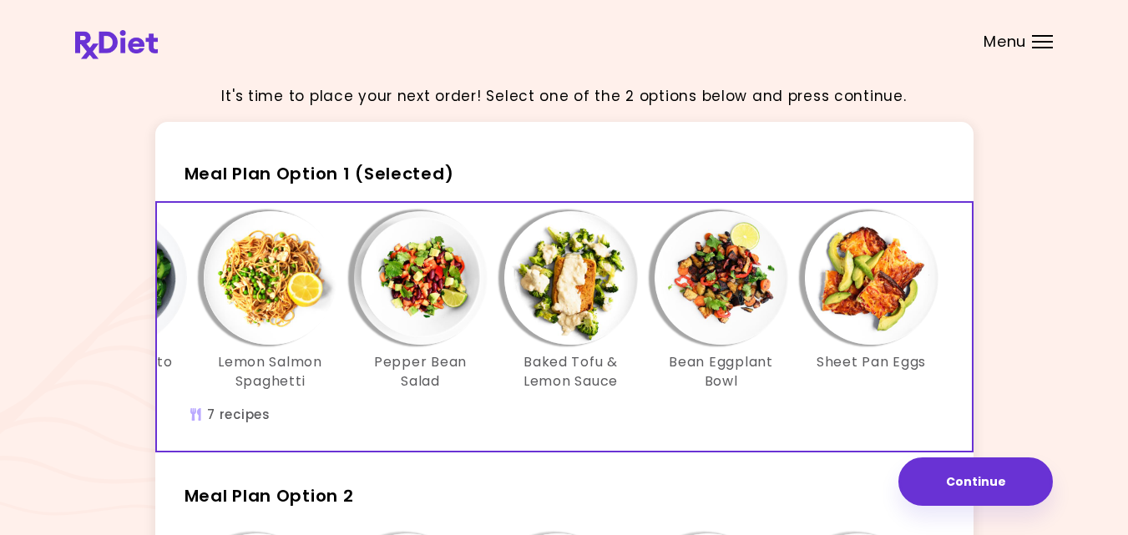
click at [1001, 412] on div "It's time to place your next order! Select one of the 2 options below and press…" at bounding box center [564, 486] width 978 height 830
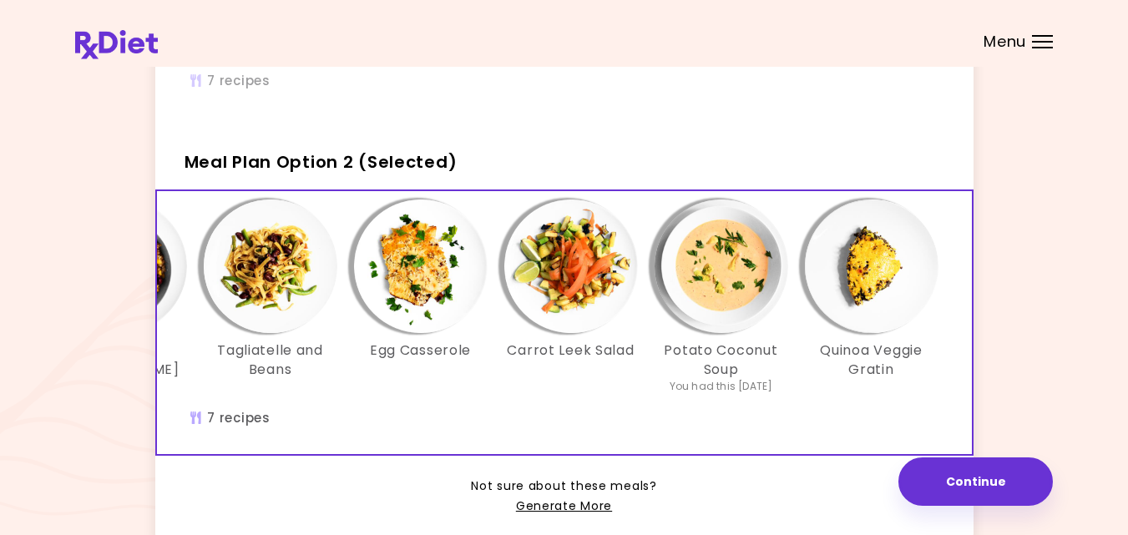
click at [1049, 376] on div "It's time to place your next order! Select one of the 2 options below and press…" at bounding box center [564, 152] width 978 height 830
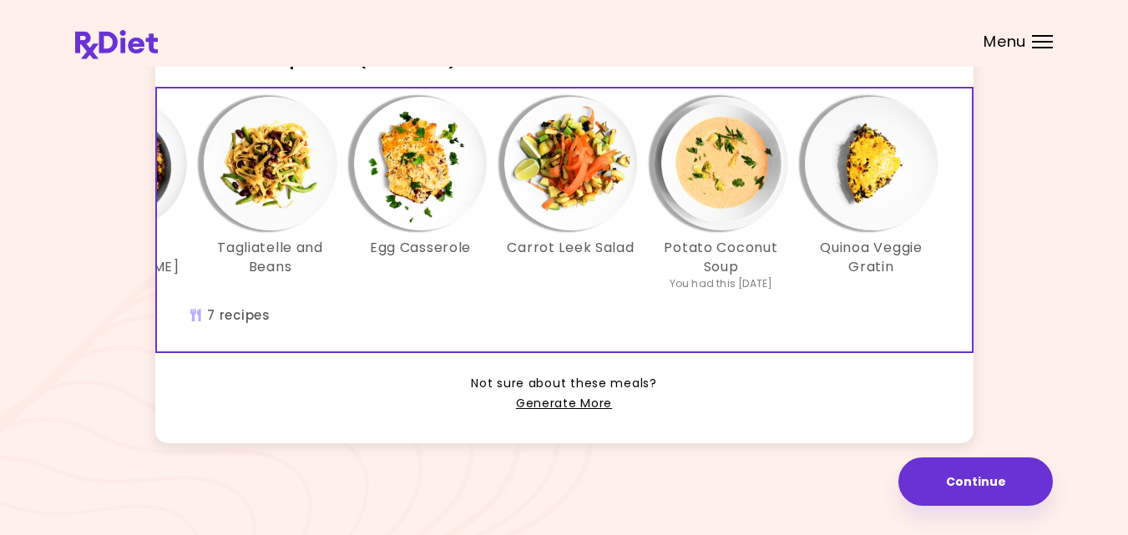
scroll to position [462, 0]
click at [579, 405] on link "Generate More" at bounding box center [564, 404] width 96 height 20
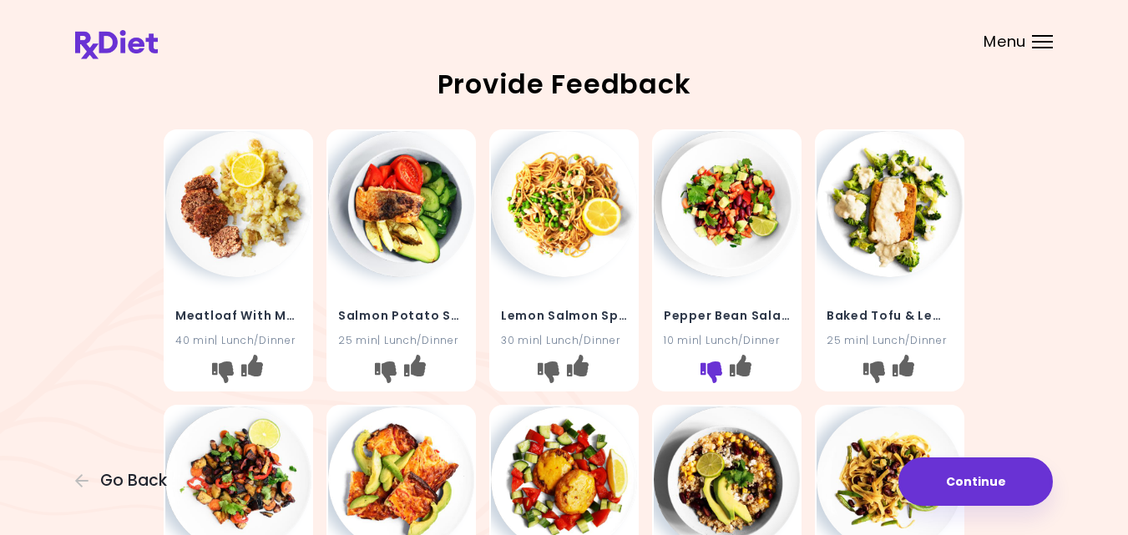
click at [708, 359] on button "I don't like this recipe" at bounding box center [711, 372] width 27 height 27
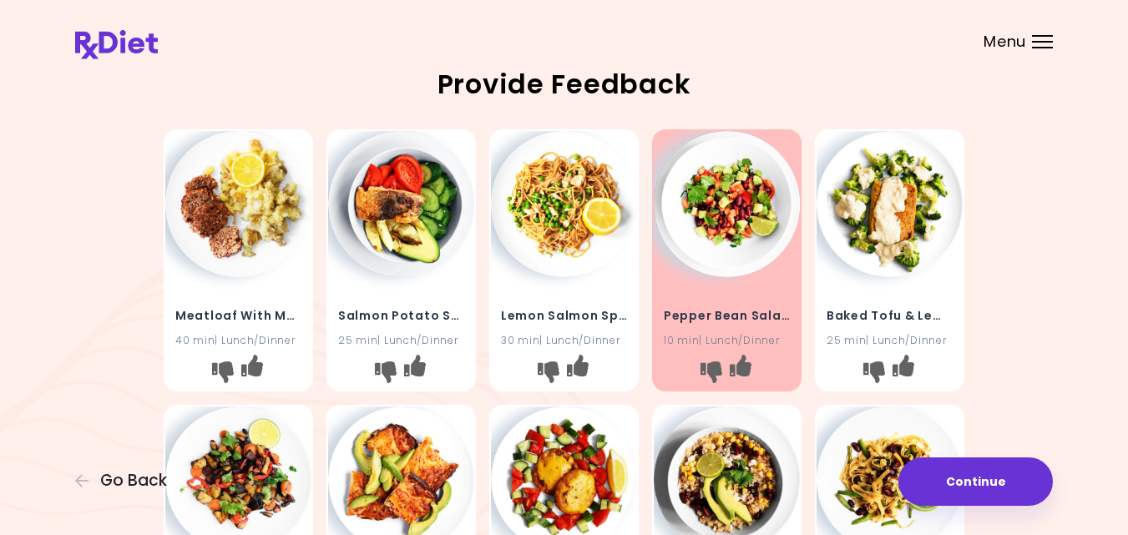
click at [1023, 340] on div "Meatloaf With Mashed Potatoes 40 min | Lunch/Dinner Salmon Potato Salad 25 min …" at bounding box center [564, 536] width 978 height 826
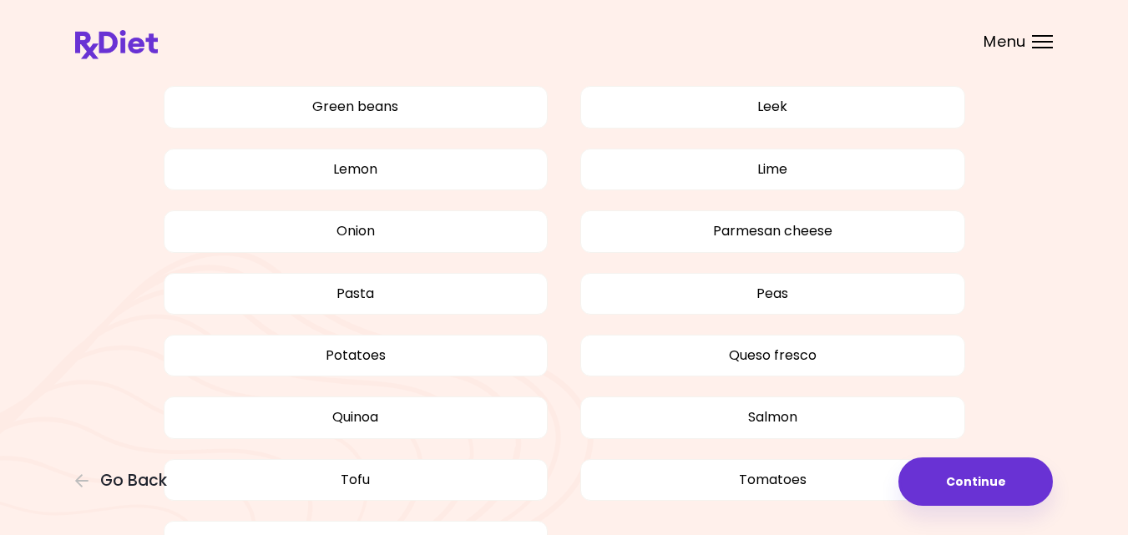
scroll to position [1503, 0]
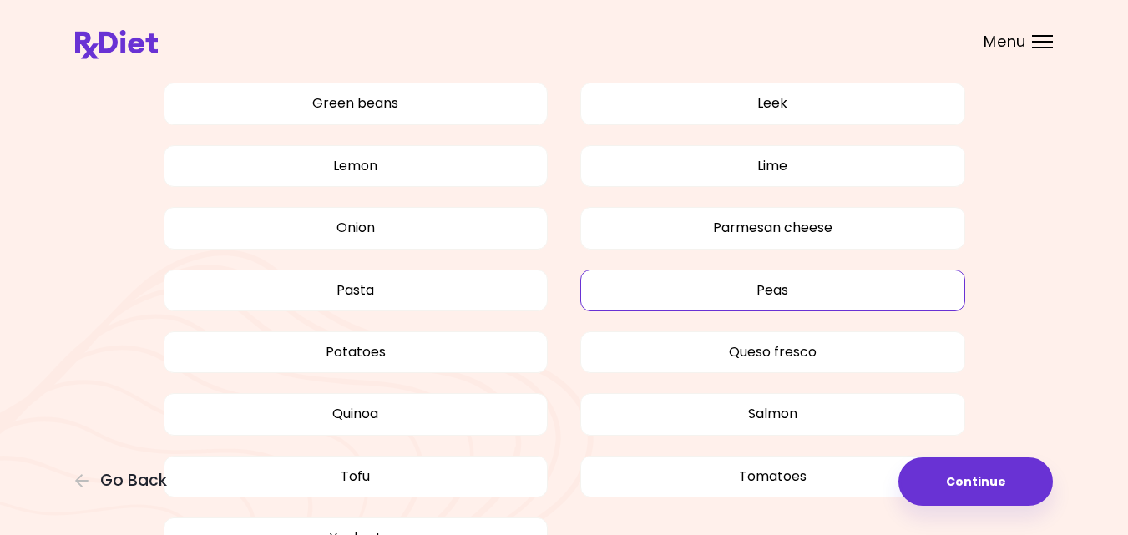
click at [850, 296] on button "Peas" at bounding box center [772, 291] width 385 height 42
click at [386, 290] on button "Pasta" at bounding box center [356, 291] width 385 height 42
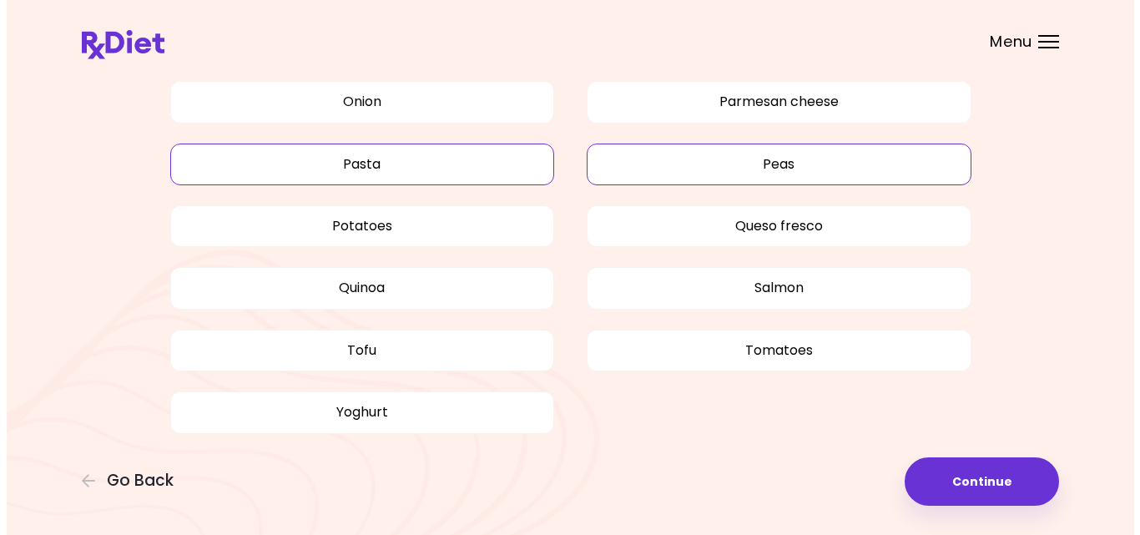
scroll to position [1629, 0]
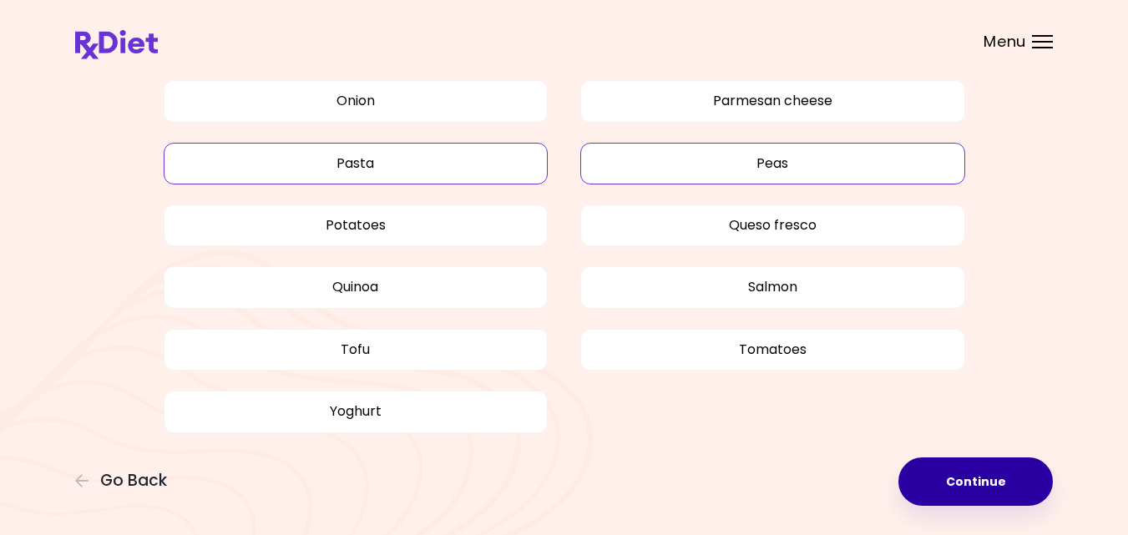
click at [949, 480] on button "Continue" at bounding box center [975, 481] width 154 height 48
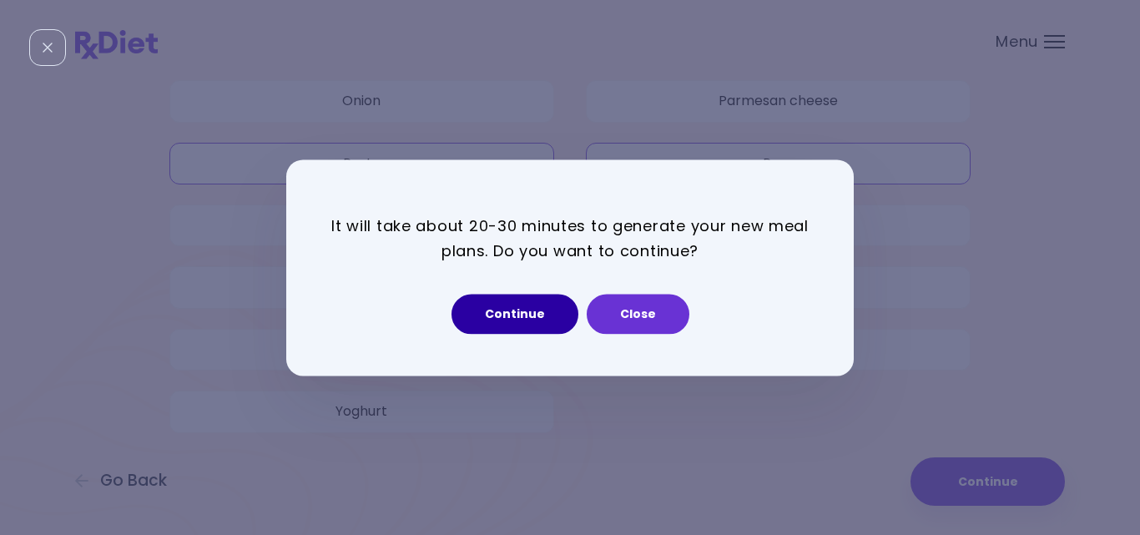
click at [522, 310] on button "Continue" at bounding box center [515, 314] width 127 height 40
select select "*"
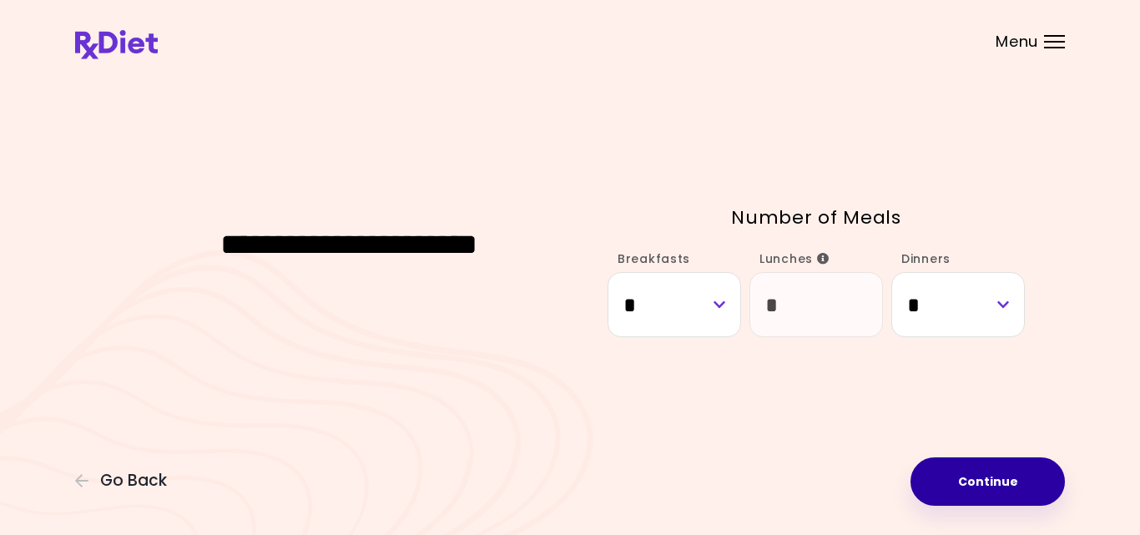
click at [1003, 486] on button "Continue" at bounding box center [988, 481] width 154 height 48
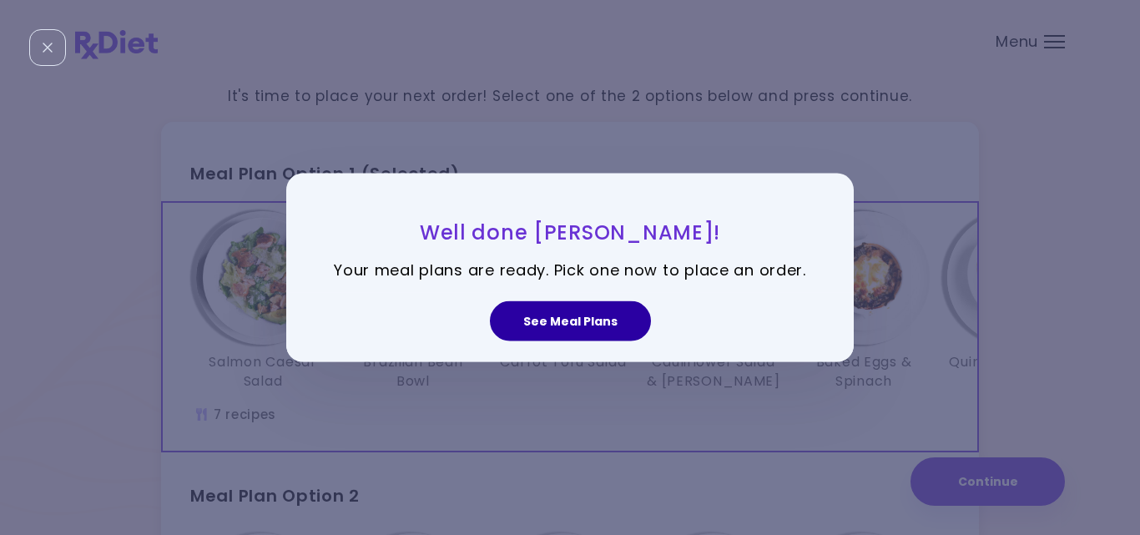
click at [593, 321] on button "See Meal Plans" at bounding box center [570, 321] width 161 height 40
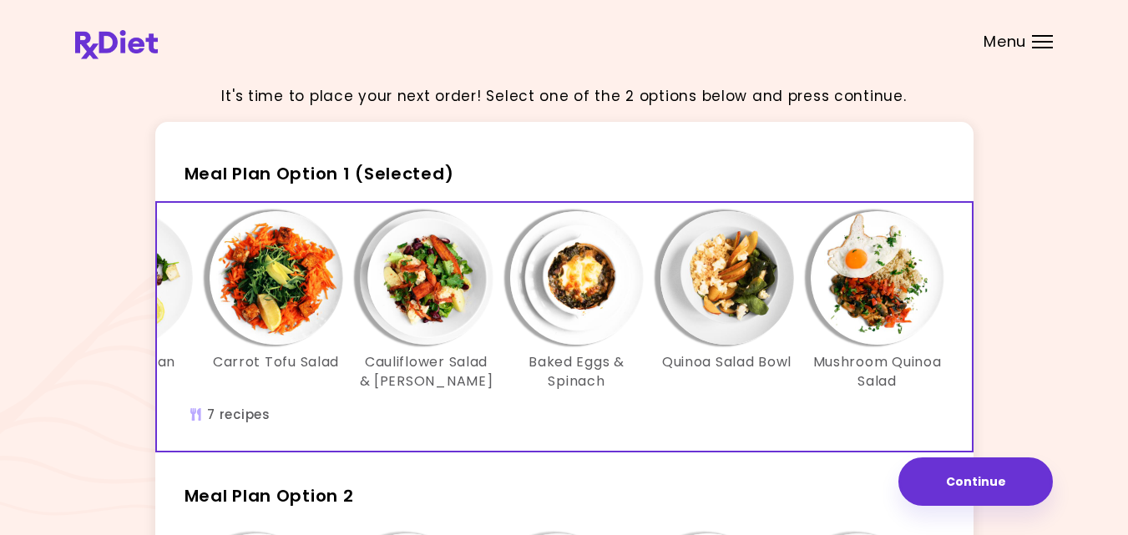
scroll to position [0, 287]
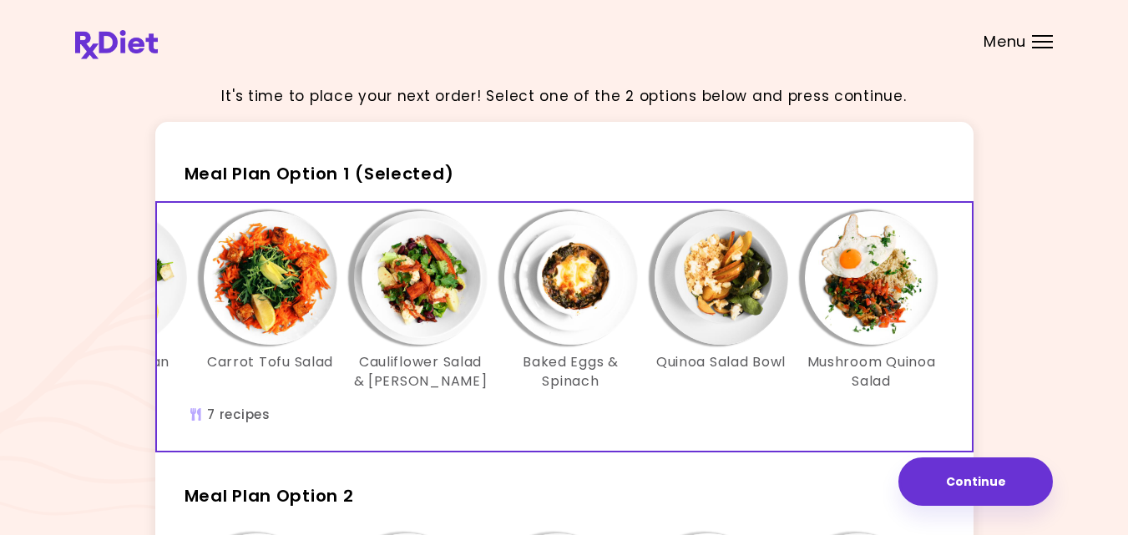
click at [1036, 391] on div "It's time to place your next order! Select one of the 2 options below and press…" at bounding box center [564, 478] width 978 height 815
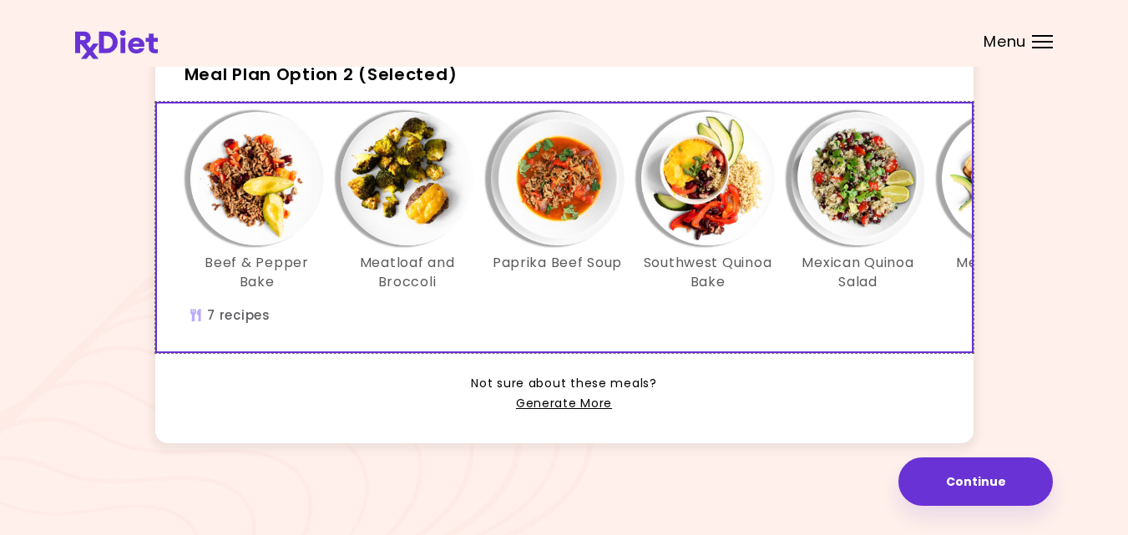
scroll to position [434, 0]
click at [557, 414] on link "Generate More" at bounding box center [564, 404] width 96 height 20
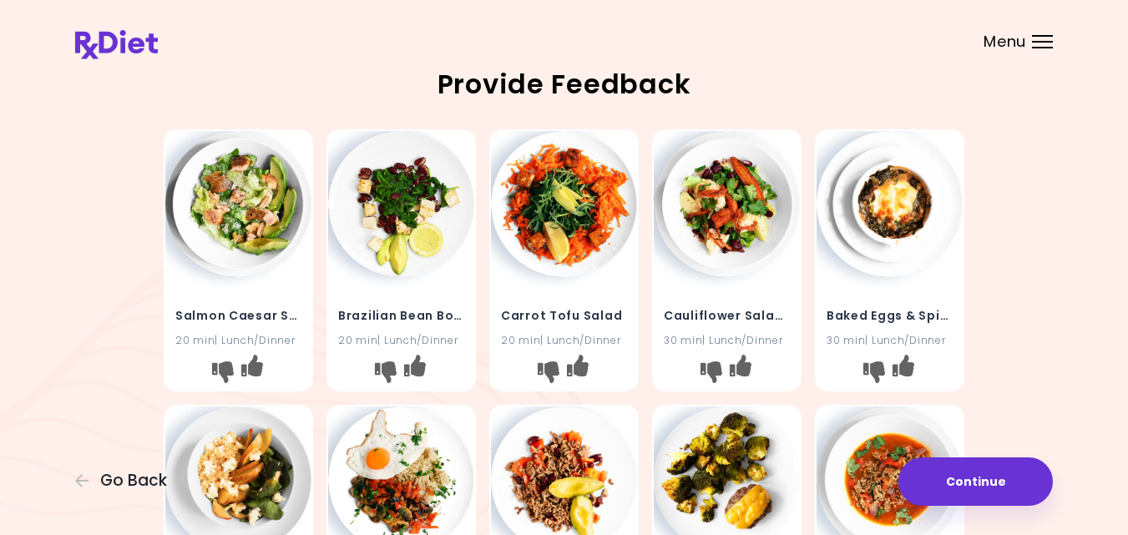
click at [1038, 349] on div "Salmon Caesar Salad 20 min | Lunch/Dinner Brazilian Bean Bowl 20 min | Lunch/Di…" at bounding box center [564, 536] width 978 height 826
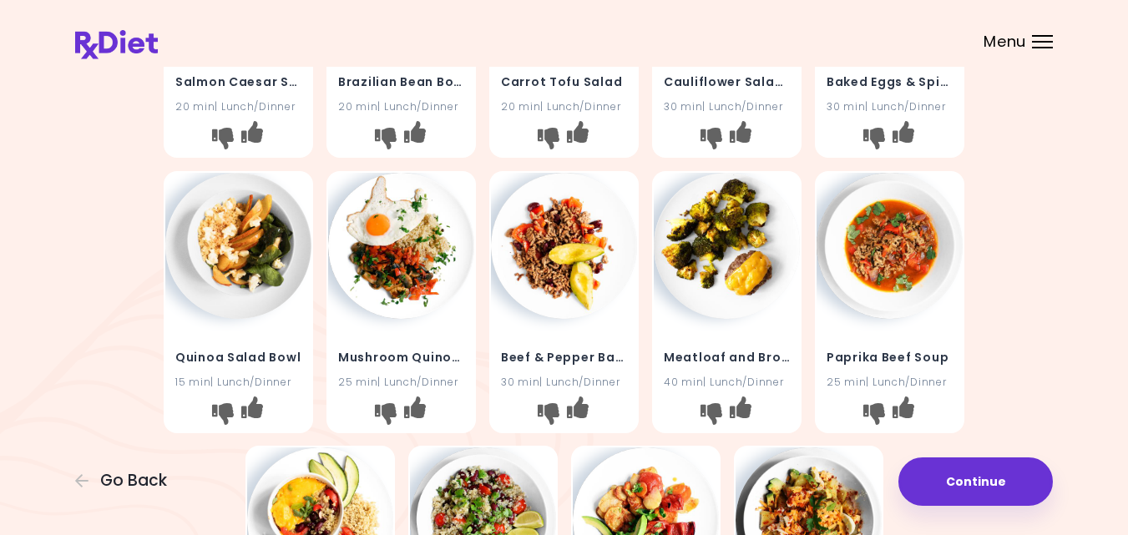
scroll to position [267, 0]
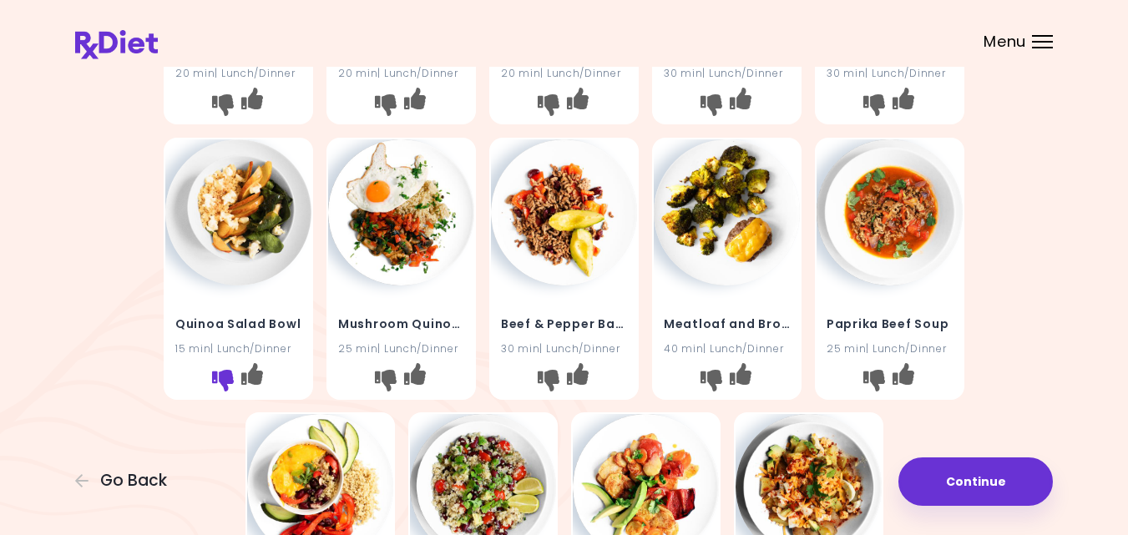
click at [217, 382] on icon "I don't like this recipe" at bounding box center [223, 380] width 22 height 22
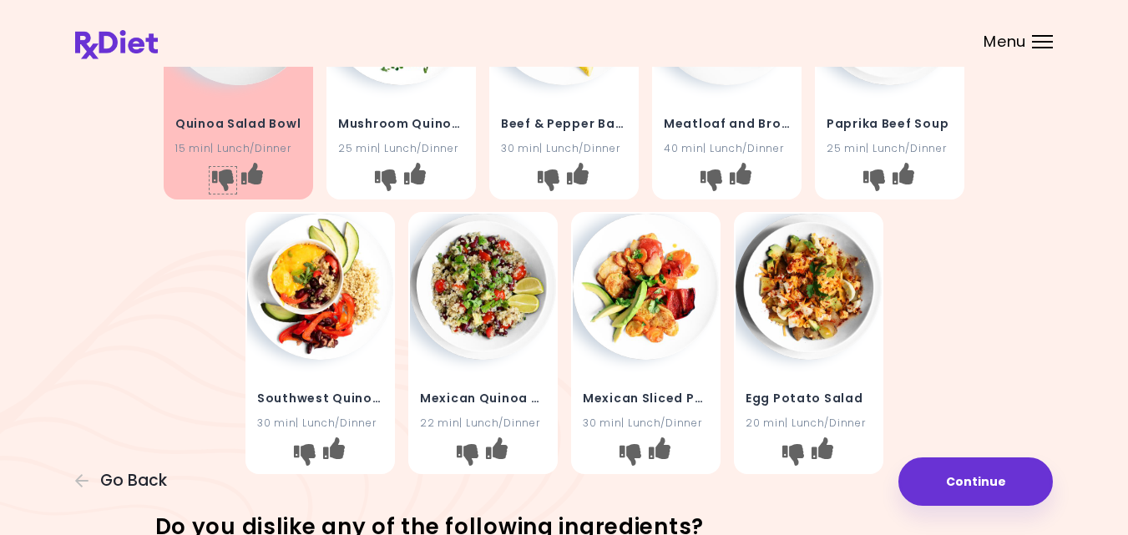
scroll to position [501, 0]
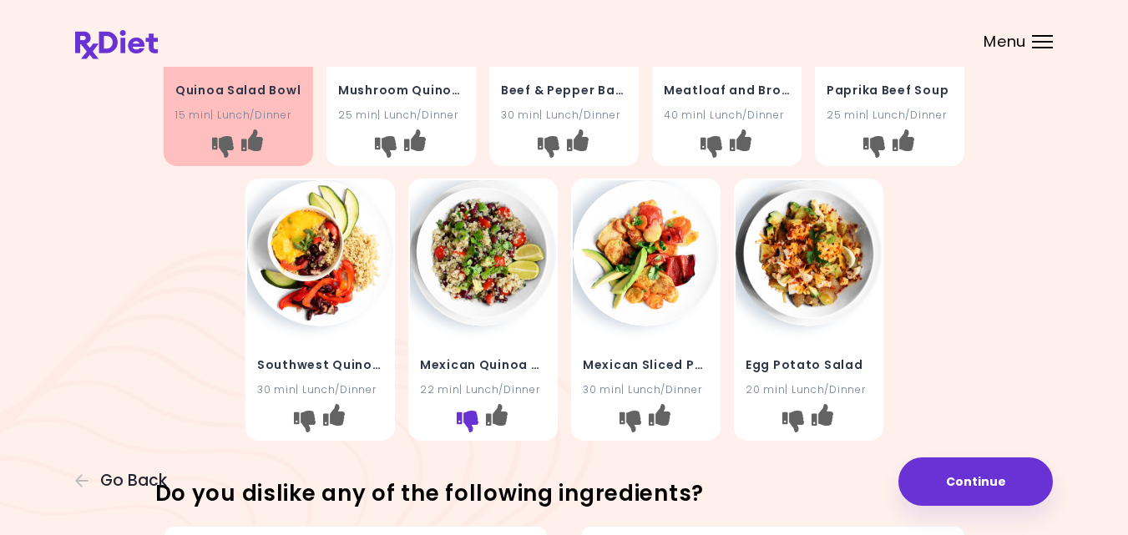
click at [466, 422] on icon "I don't like this recipe" at bounding box center [467, 422] width 22 height 22
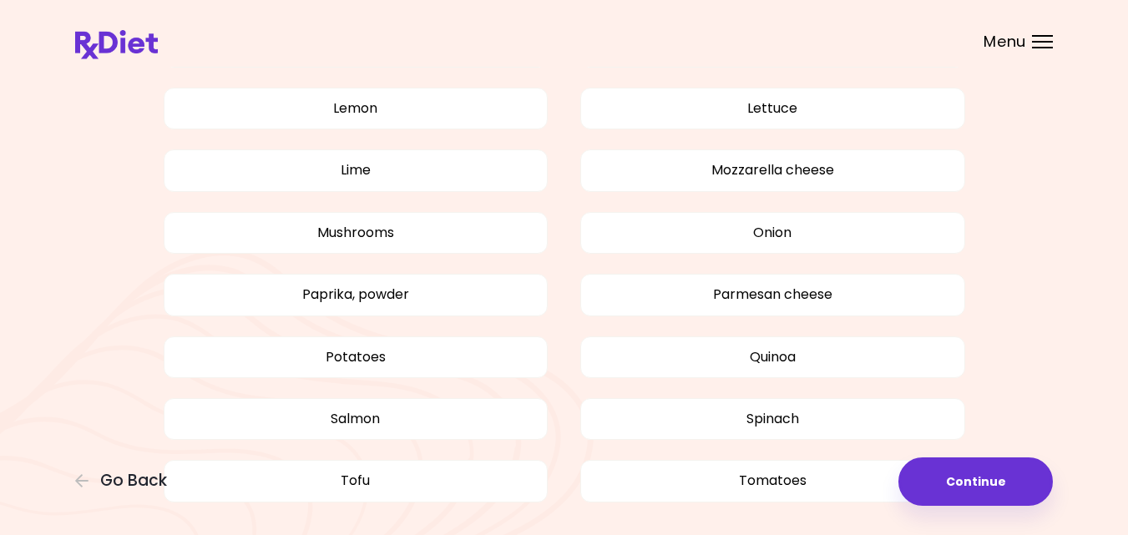
scroll to position [1469, 0]
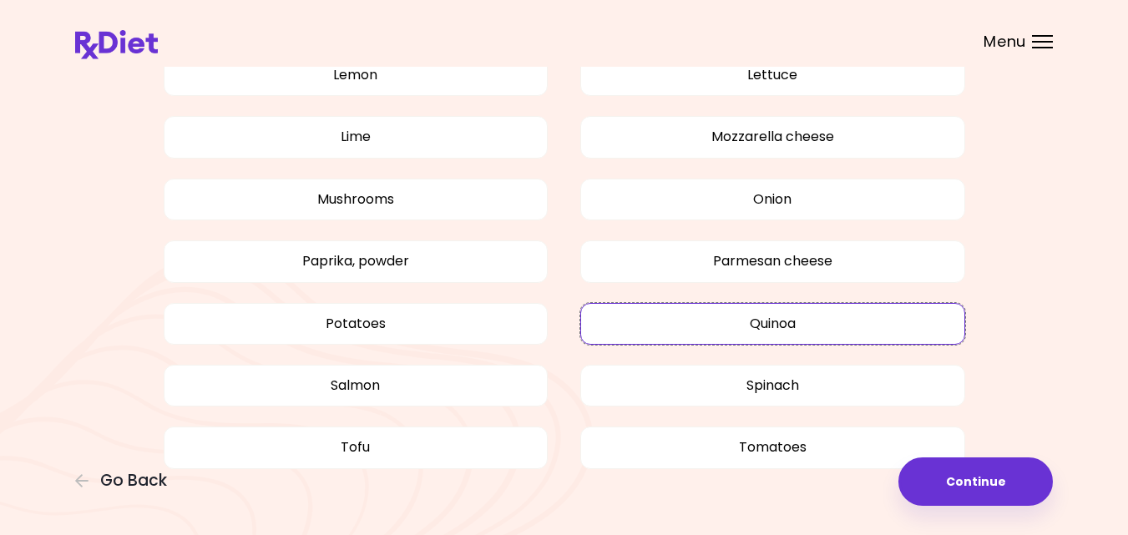
click at [810, 321] on button "Quinoa" at bounding box center [772, 324] width 385 height 42
click at [1019, 331] on div "Apples Arugula Avocado Beans Beef Bell pepper Broccoli Carrot Cauliflower Chedd…" at bounding box center [564, 24] width 978 height 952
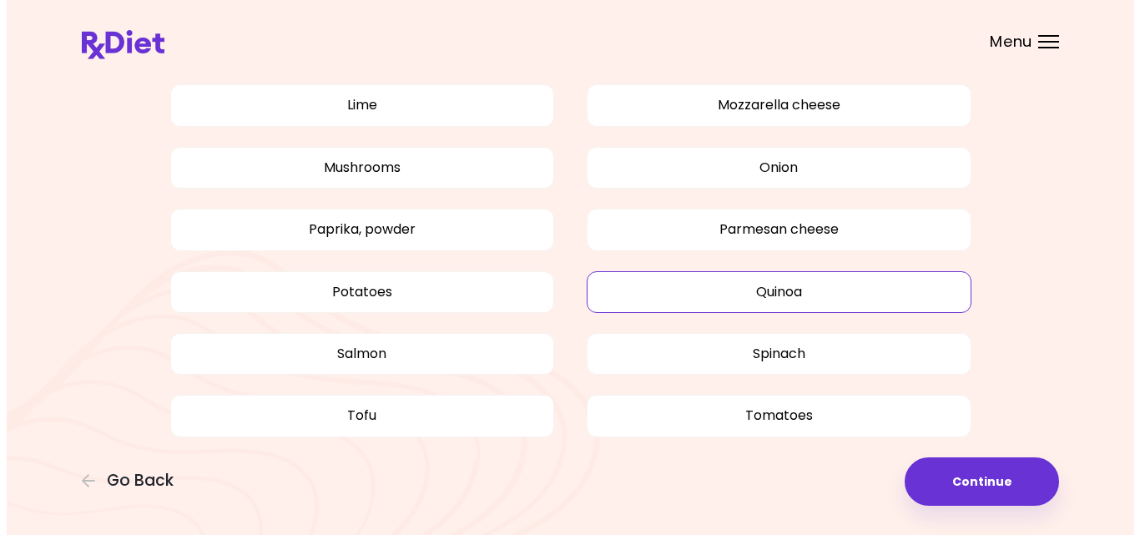
scroll to position [1503, 0]
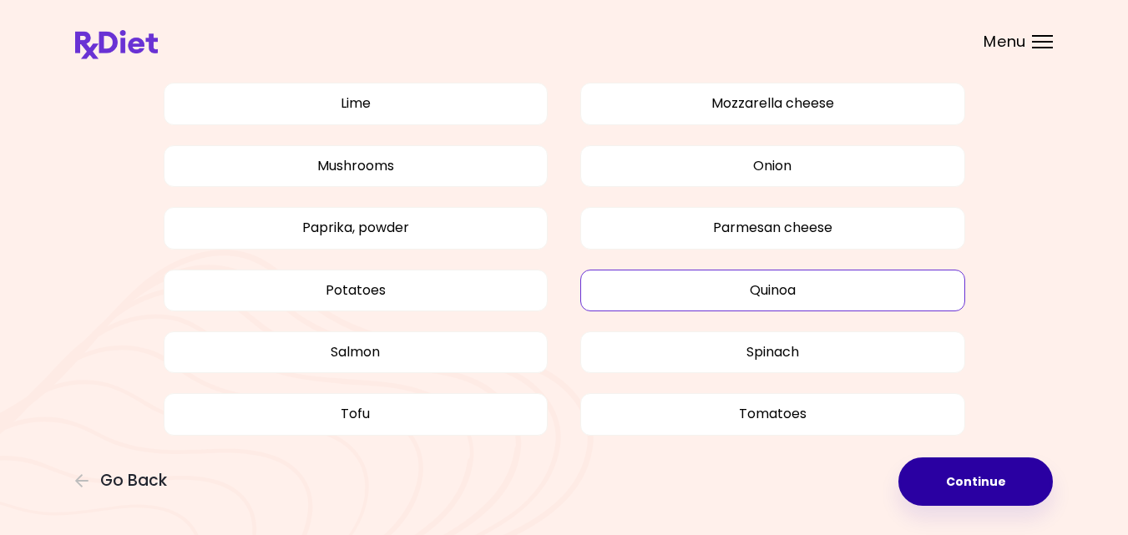
click at [995, 480] on button "Continue" at bounding box center [975, 481] width 154 height 48
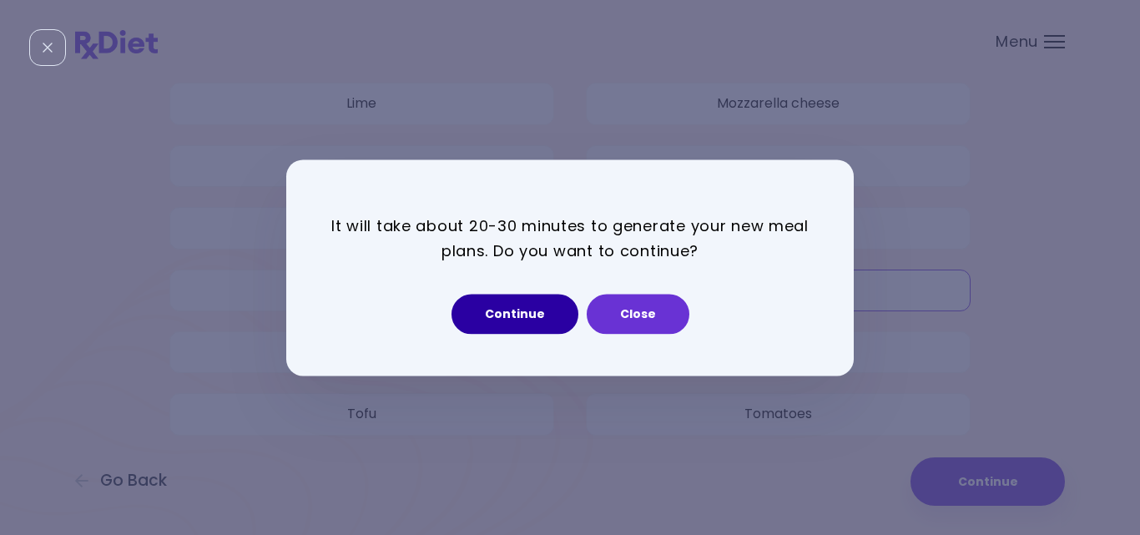
click at [518, 317] on button "Continue" at bounding box center [515, 314] width 127 height 40
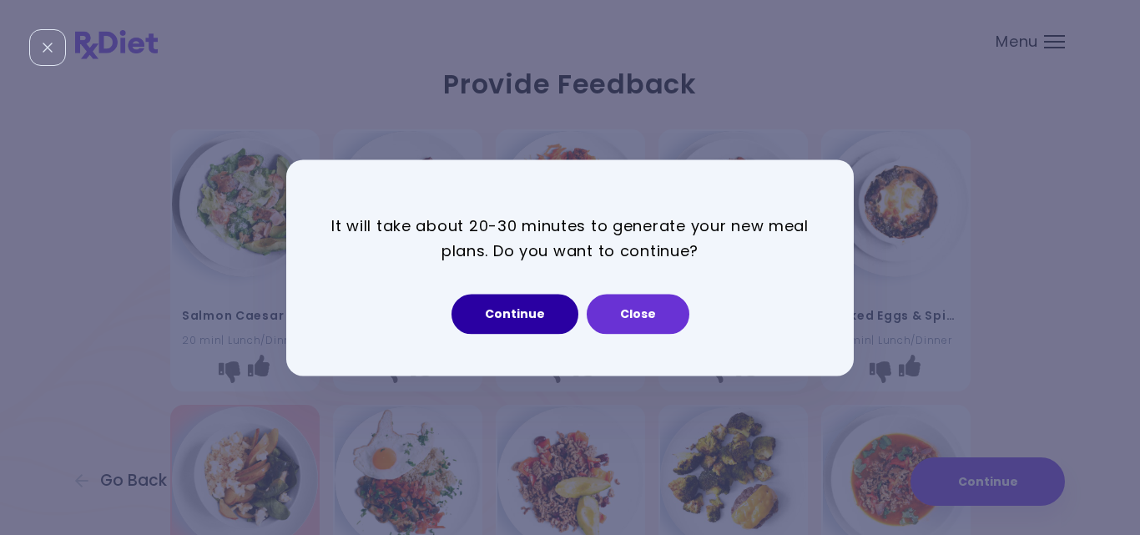
select select "*"
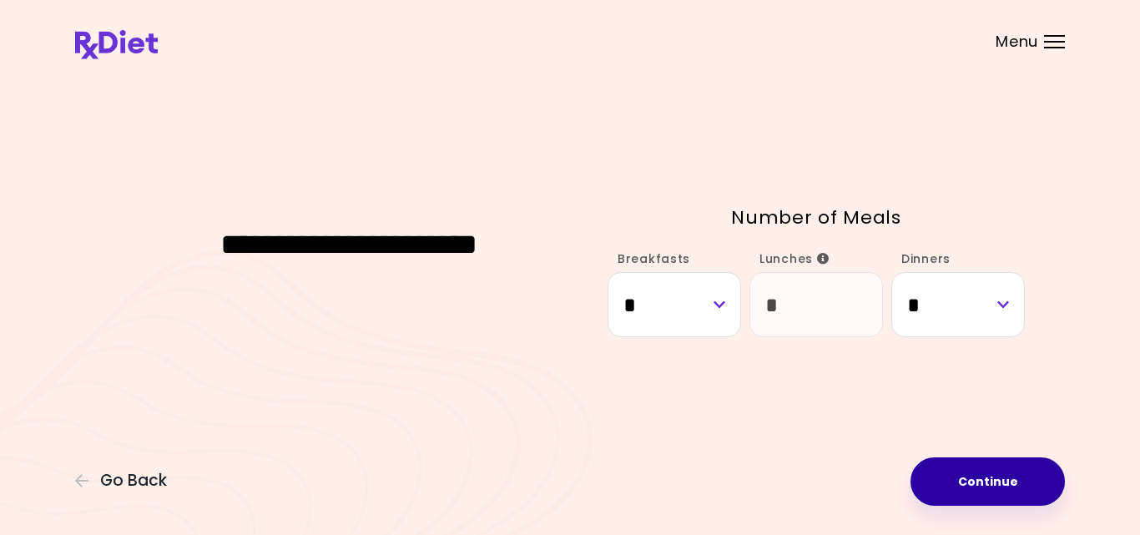
click at [958, 476] on button "Continue" at bounding box center [988, 481] width 154 height 48
